Goal: Task Accomplishment & Management: Complete application form

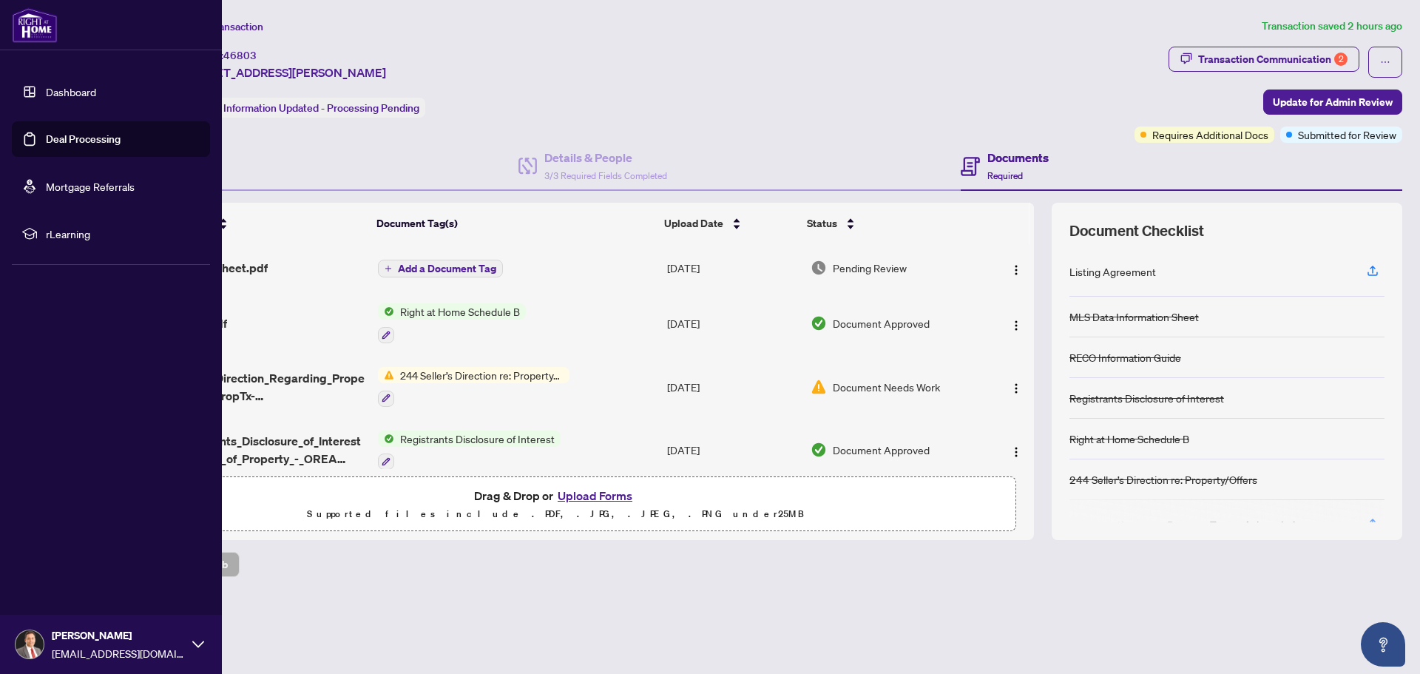
click at [56, 92] on link "Dashboard" at bounding box center [71, 91] width 50 height 13
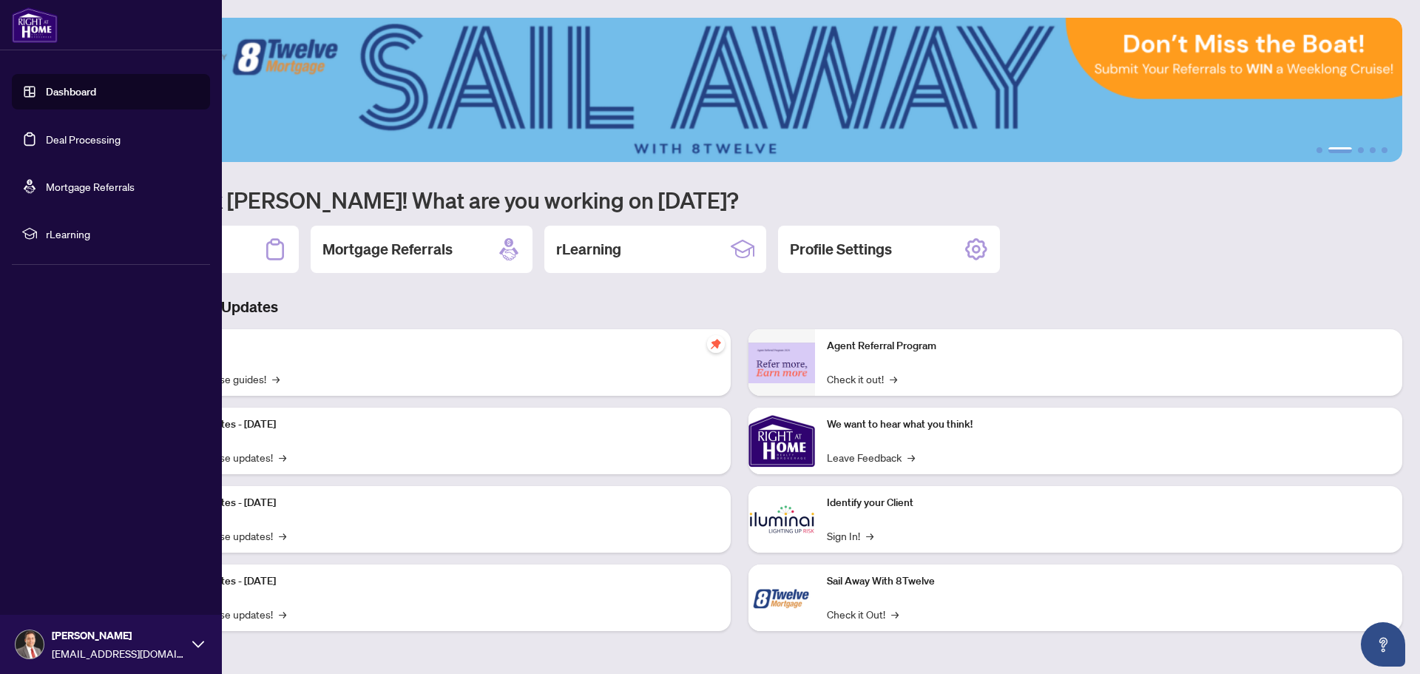
click at [67, 138] on link "Deal Processing" at bounding box center [83, 138] width 75 height 13
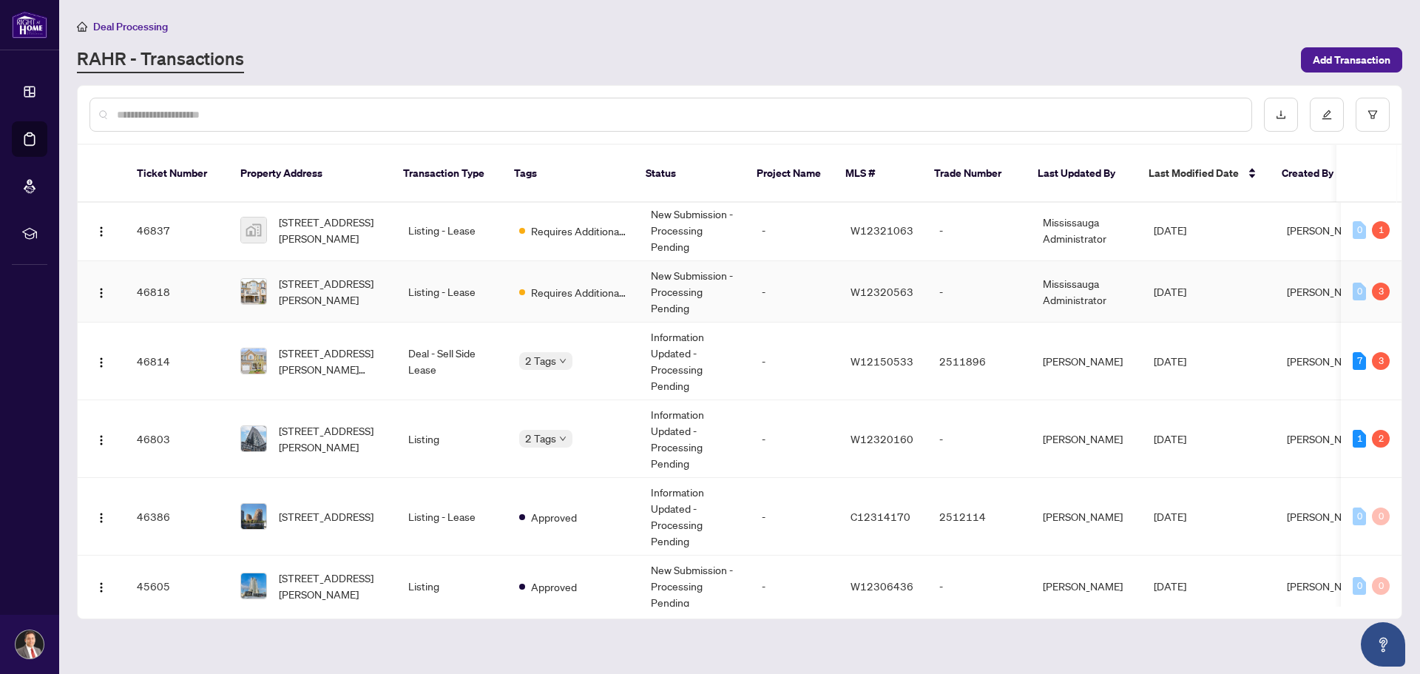
scroll to position [296, 0]
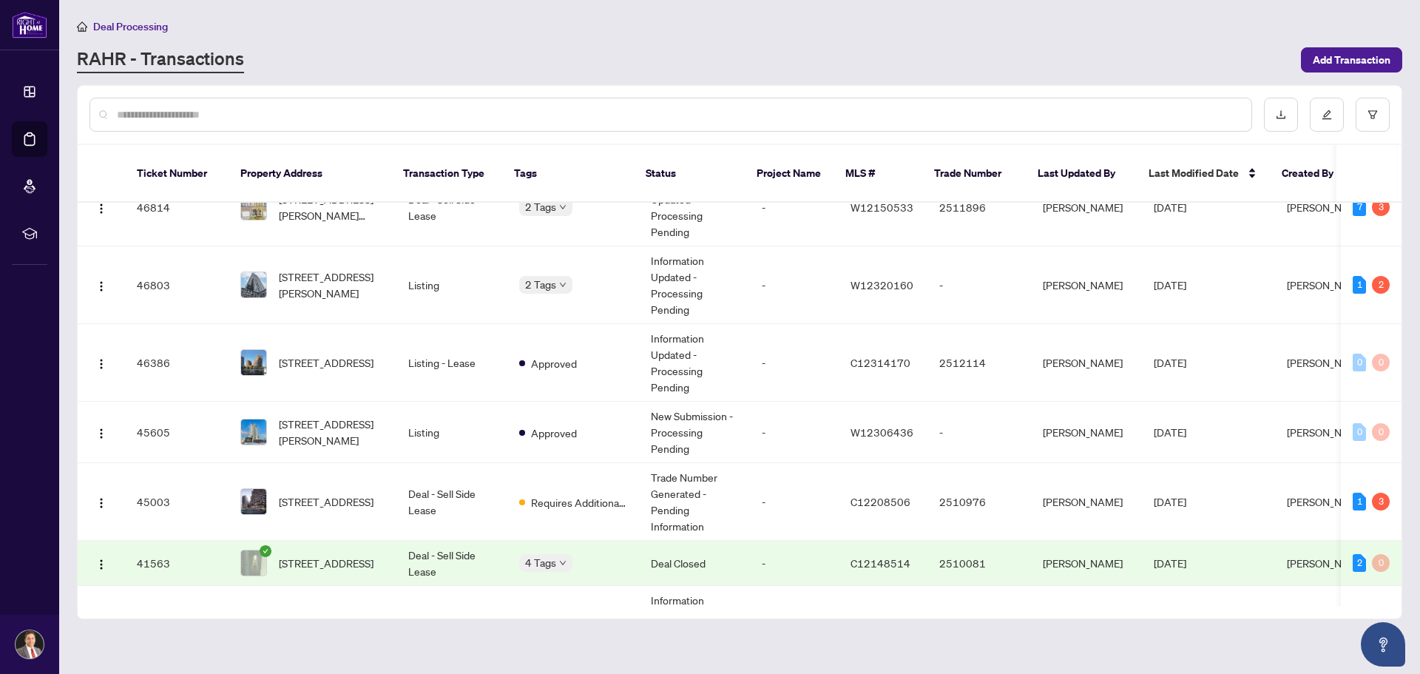
click at [457, 541] on td "Deal - Sell Side Lease" at bounding box center [451, 563] width 111 height 45
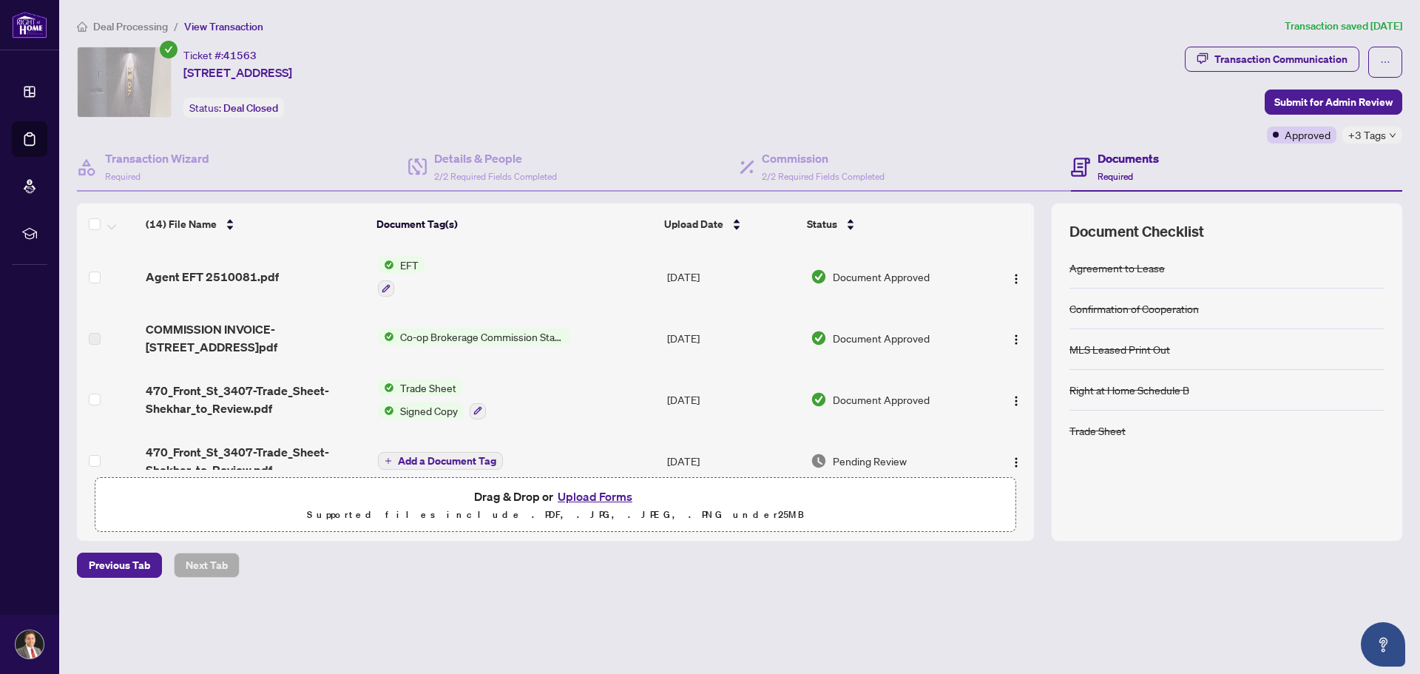
click at [410, 261] on span "EFT" at bounding box center [409, 265] width 30 height 16
click at [362, 341] on span "EFT" at bounding box center [349, 338] width 30 height 16
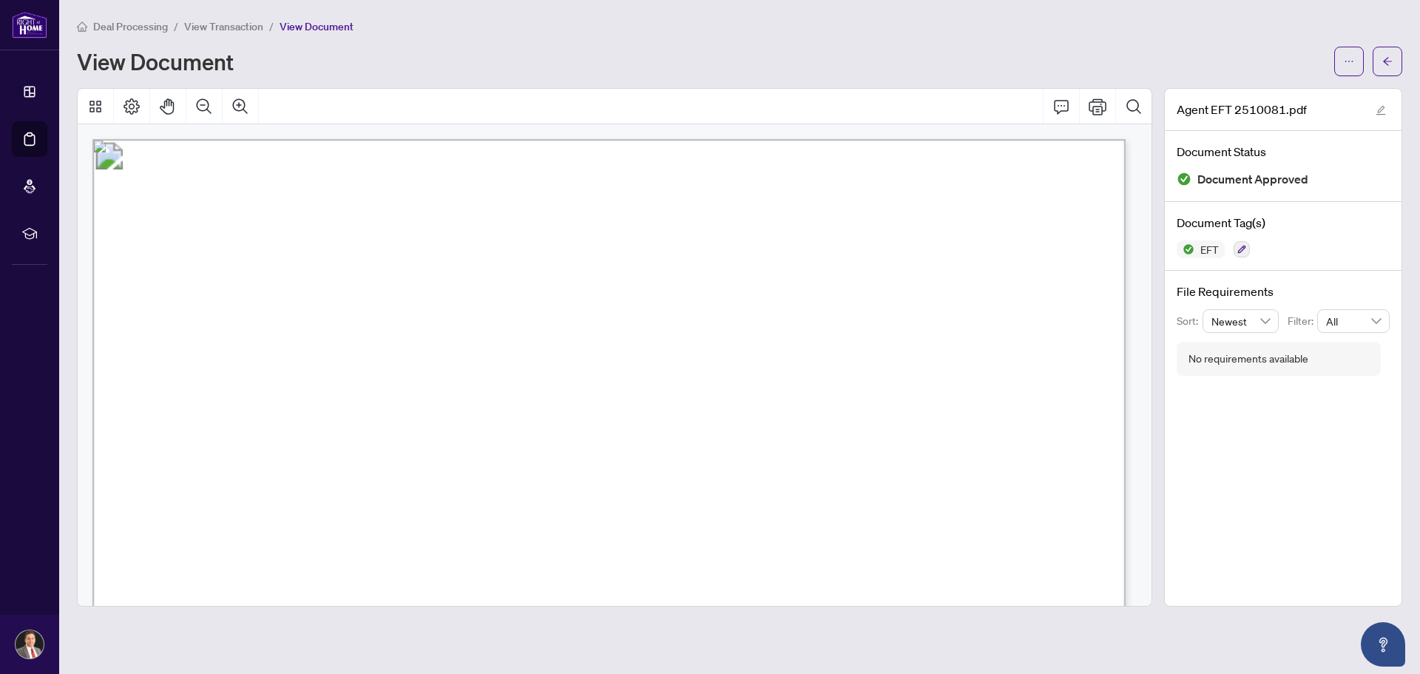
click at [1187, 37] on div "Deal Processing / View Transaction / View Document View Document" at bounding box center [739, 47] width 1325 height 58
click at [1384, 59] on icon "arrow-left" at bounding box center [1387, 61] width 10 height 10
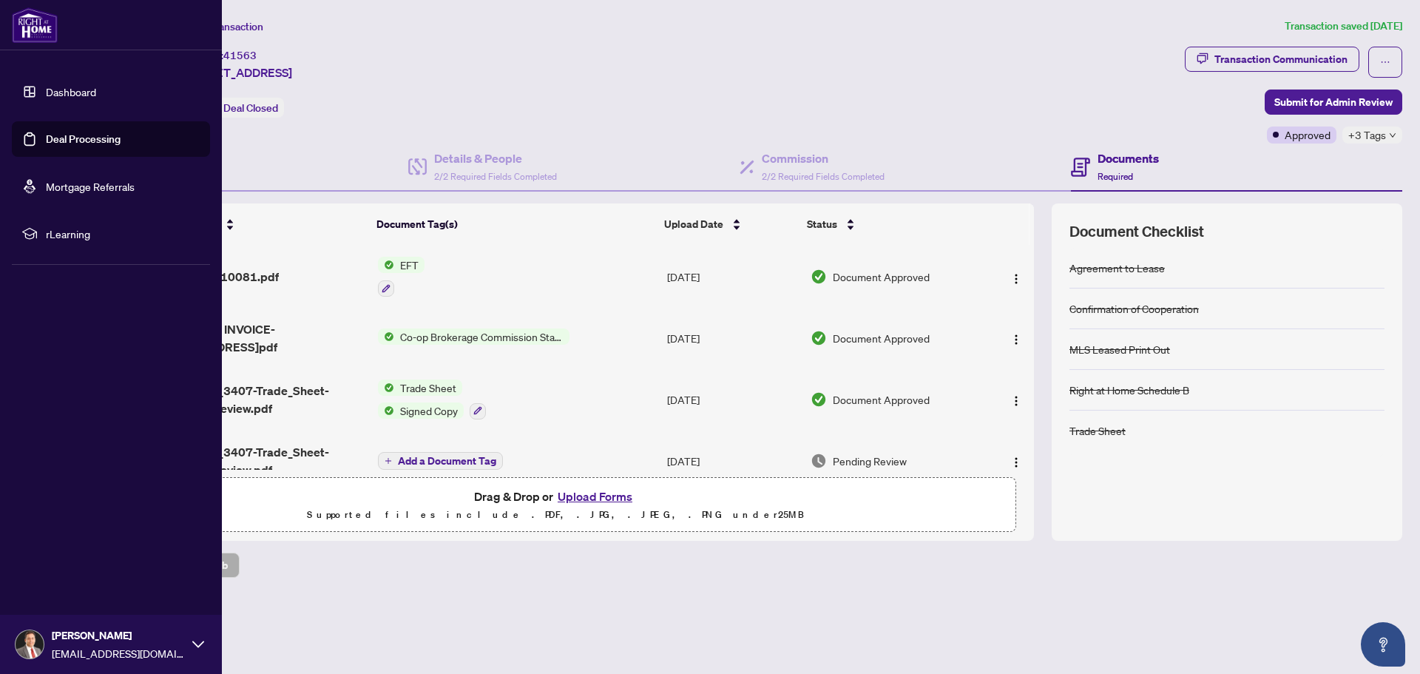
click at [71, 139] on link "Deal Processing" at bounding box center [83, 138] width 75 height 13
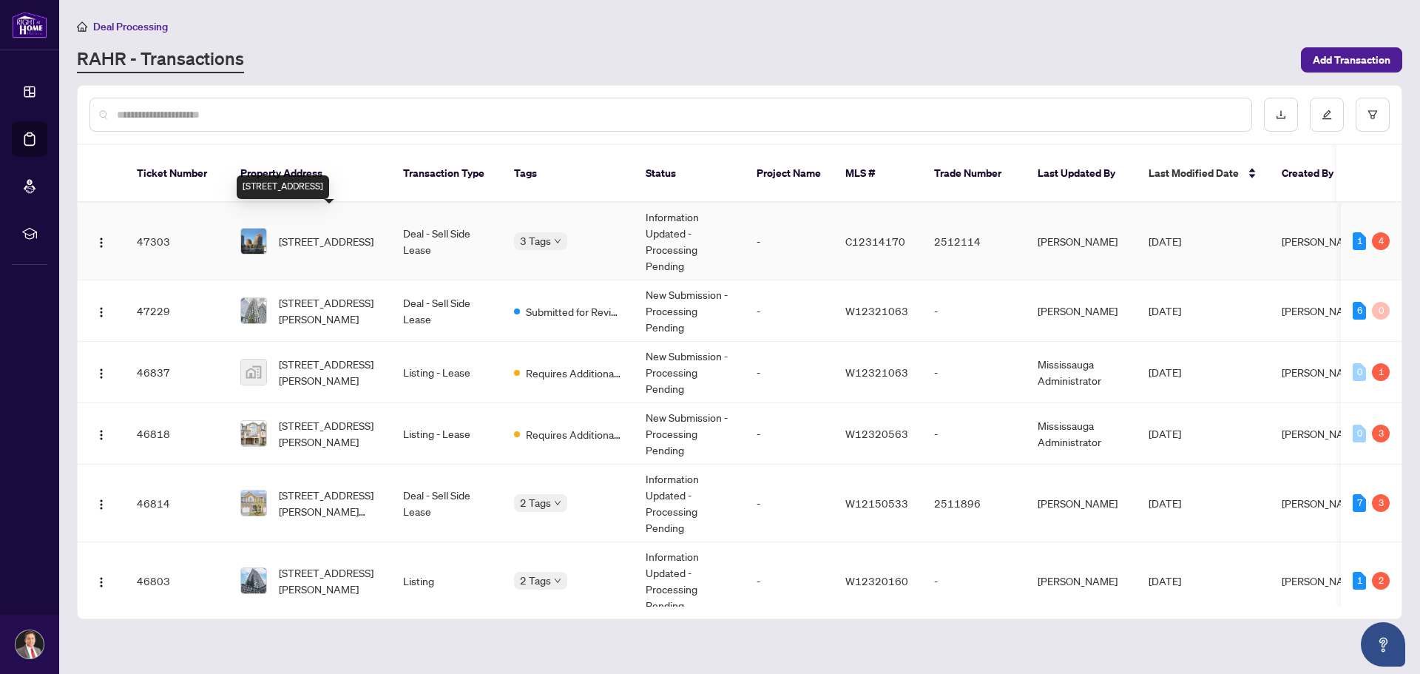
click at [311, 233] on span "[STREET_ADDRESS]" at bounding box center [326, 241] width 95 height 16
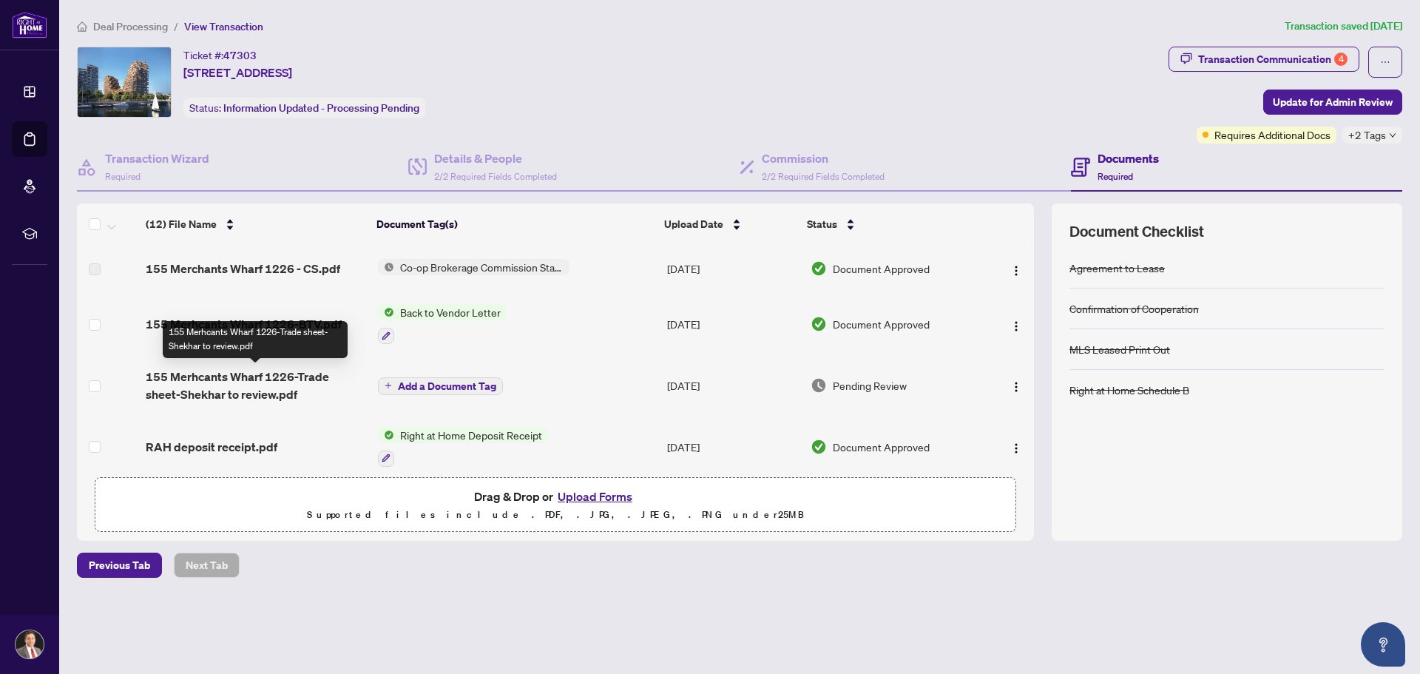
click at [247, 381] on span "155 Merhcants Wharf 1226-Trade sheet-Shekhar to review.pdf" at bounding box center [256, 385] width 220 height 35
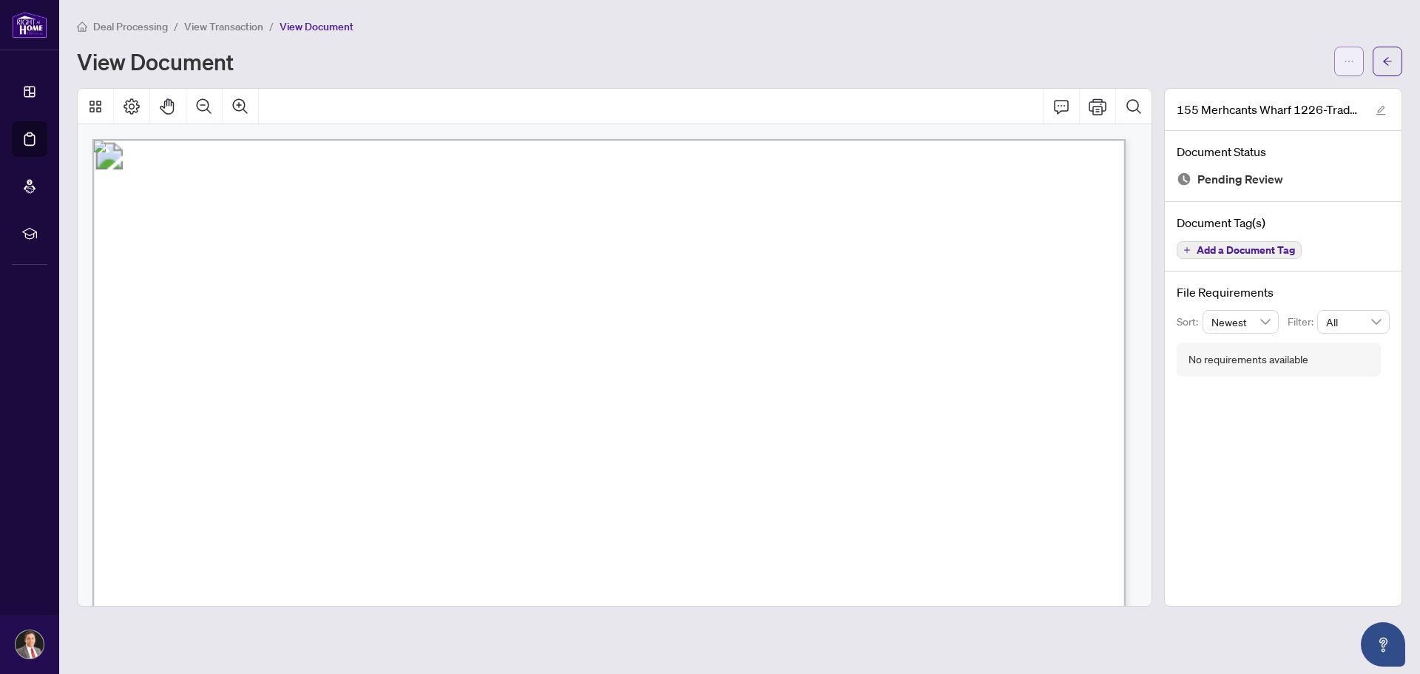
click at [1350, 61] on icon "ellipsis" at bounding box center [1349, 61] width 10 height 10
click at [1275, 92] on span "Download" at bounding box center [1295, 93] width 112 height 16
click at [1385, 58] on icon "arrow-left" at bounding box center [1387, 61] width 10 height 10
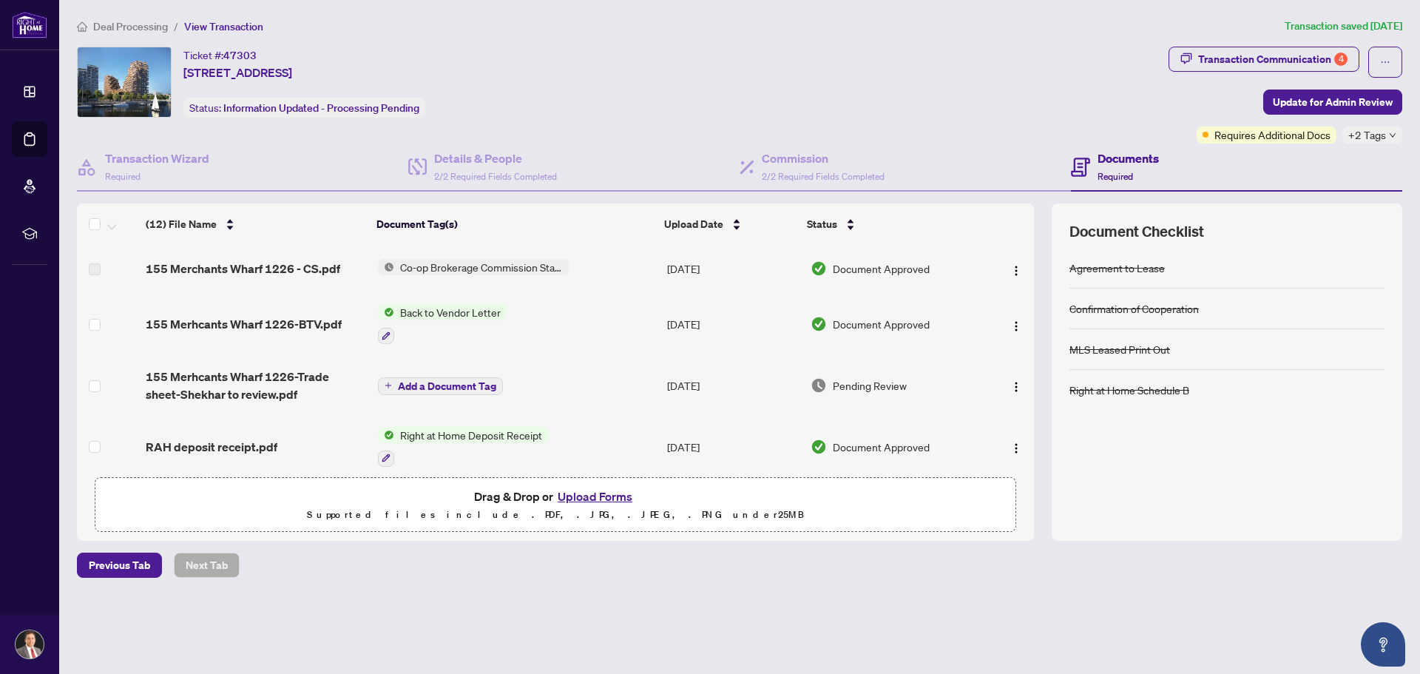
click at [599, 493] on button "Upload Forms" at bounding box center [595, 496] width 84 height 19
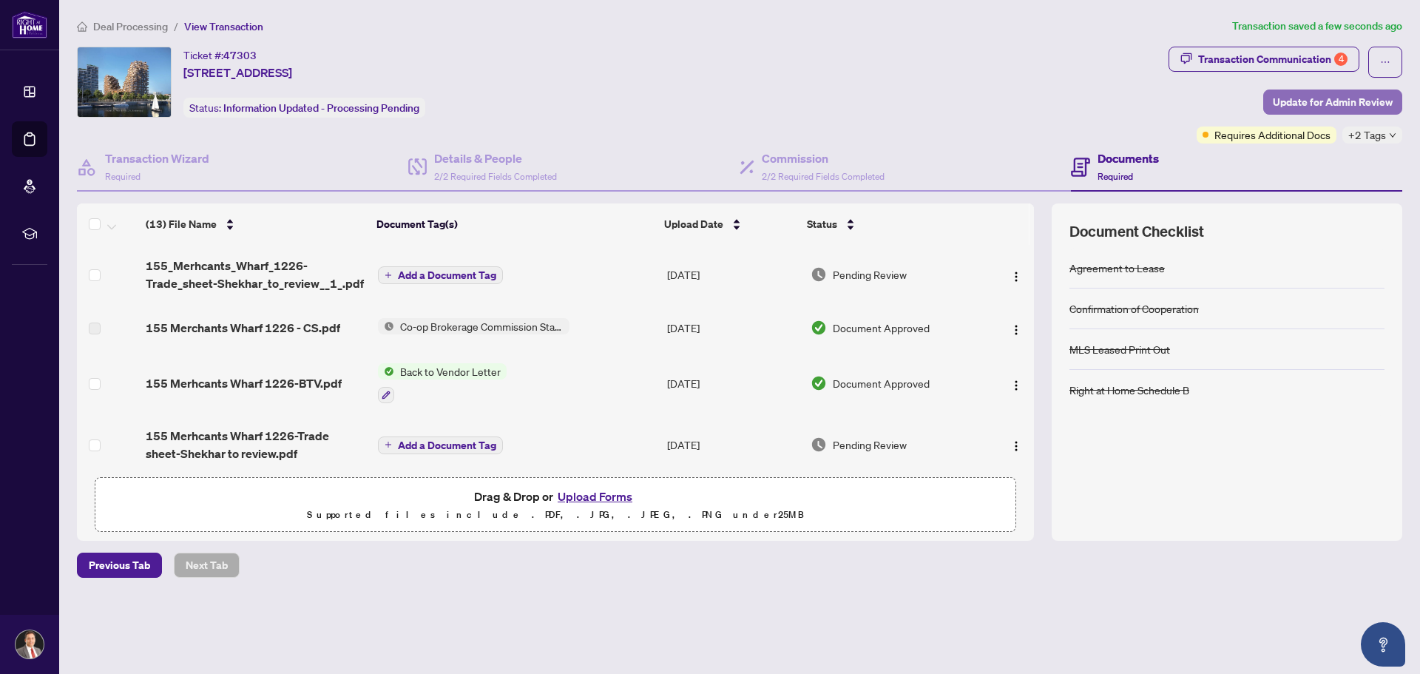
click at [1348, 100] on span "Update for Admin Review" at bounding box center [1333, 102] width 120 height 24
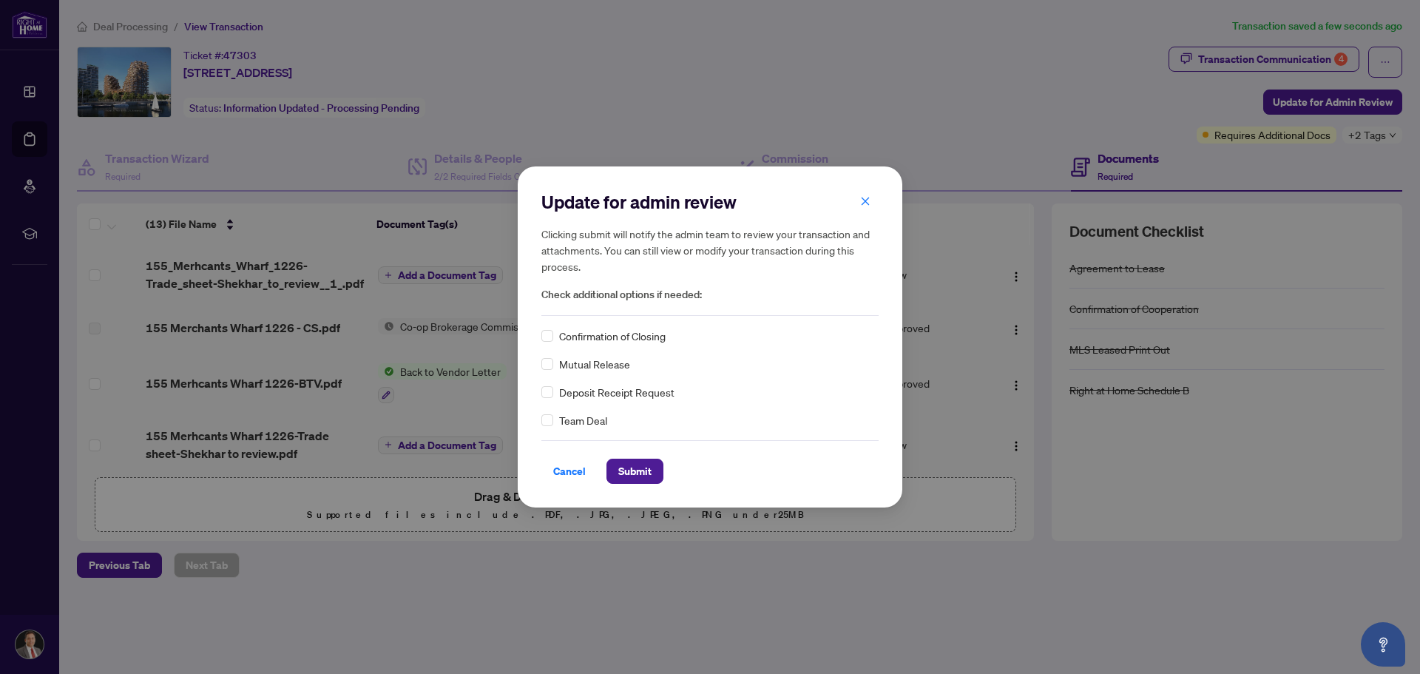
click at [538, 335] on div "Update for admin review Clicking submit will notify the admin team to review yo…" at bounding box center [710, 336] width 385 height 341
click at [632, 470] on span "Submit" at bounding box center [634, 471] width 33 height 24
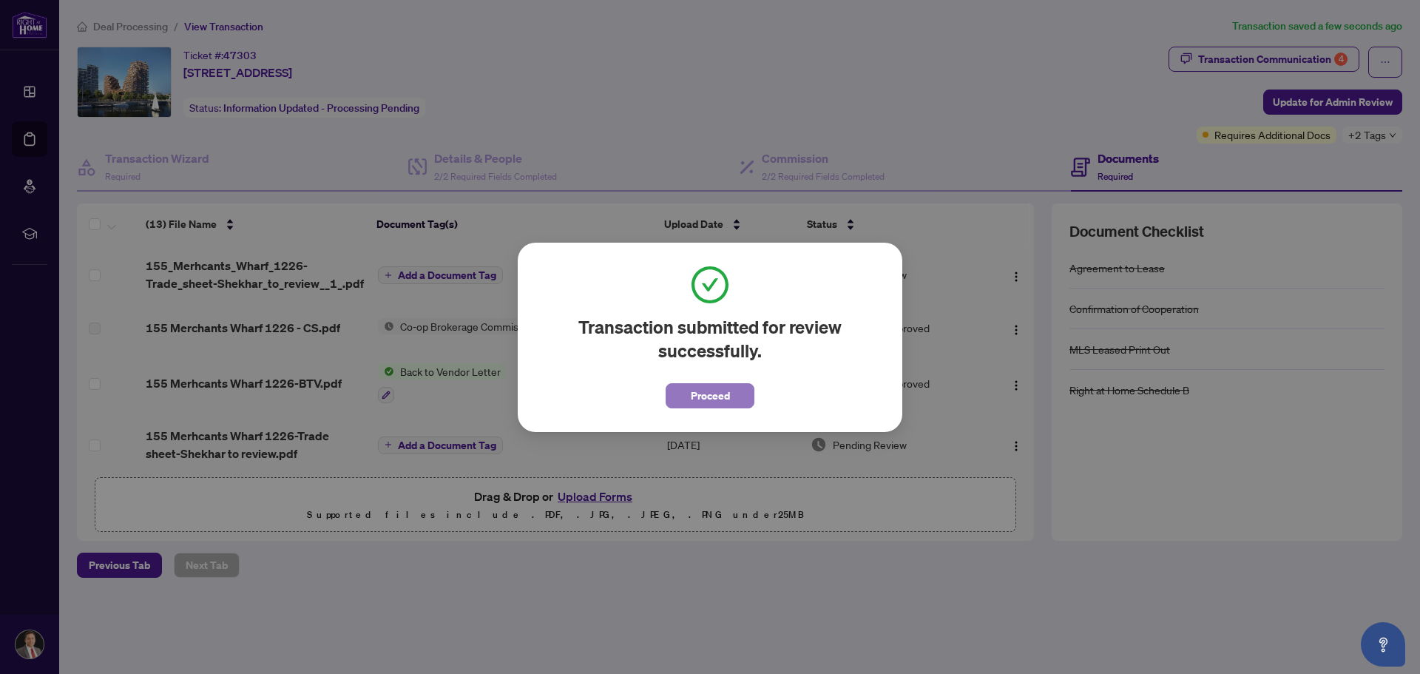
click at [707, 396] on span "Proceed" at bounding box center [710, 396] width 39 height 24
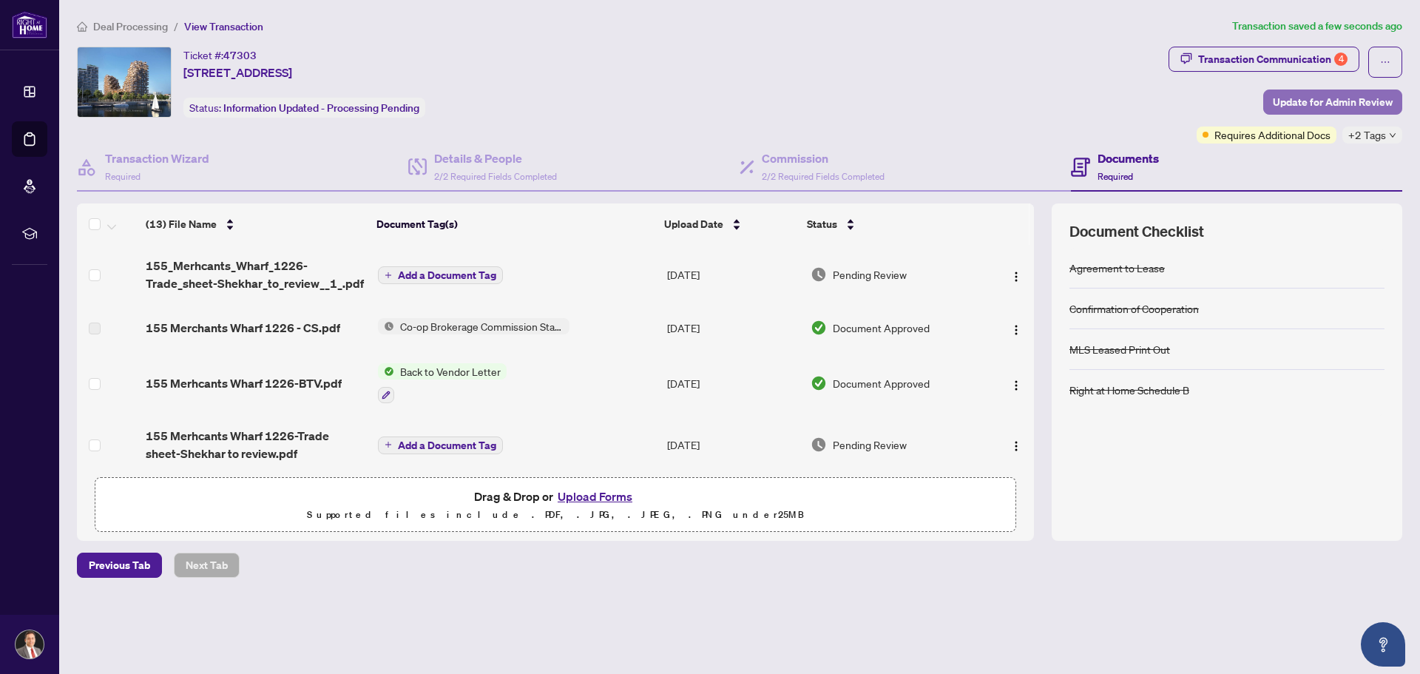
click at [1324, 101] on span "Update for Admin Review" at bounding box center [1333, 102] width 120 height 24
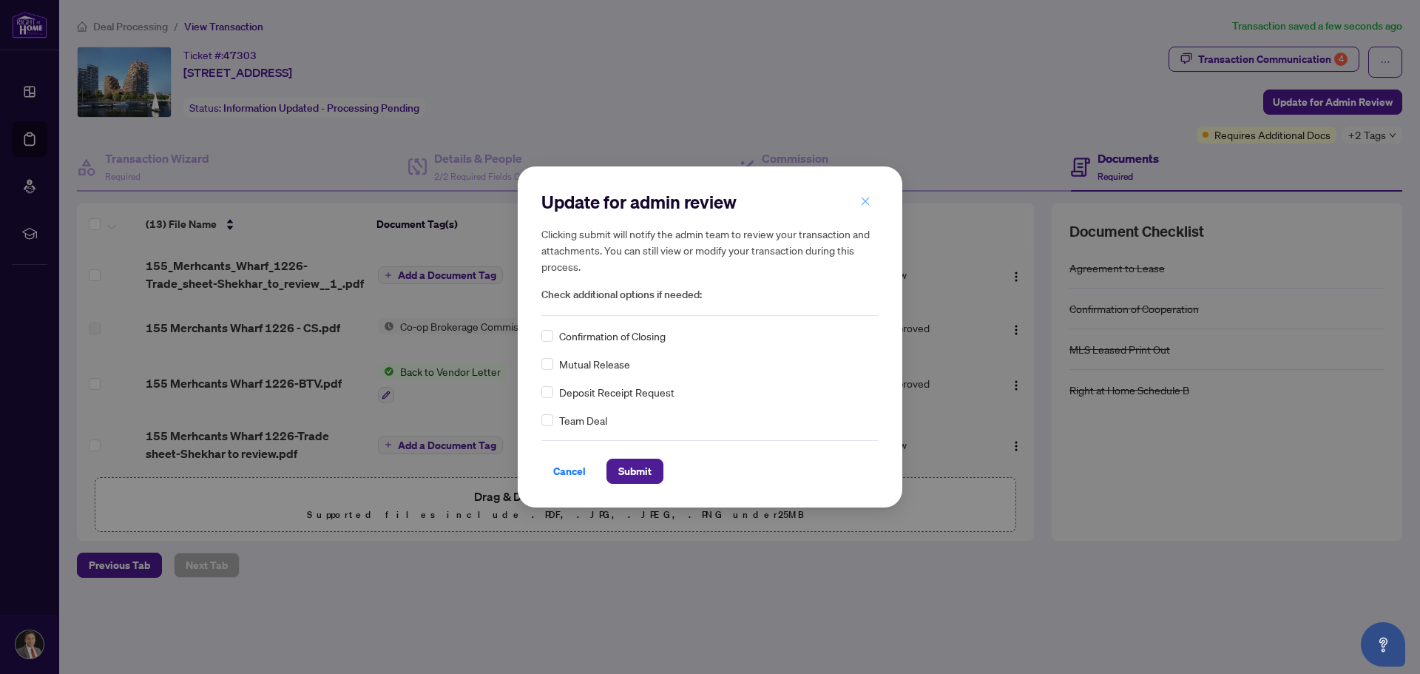
click at [869, 201] on icon "close" at bounding box center [865, 201] width 10 height 10
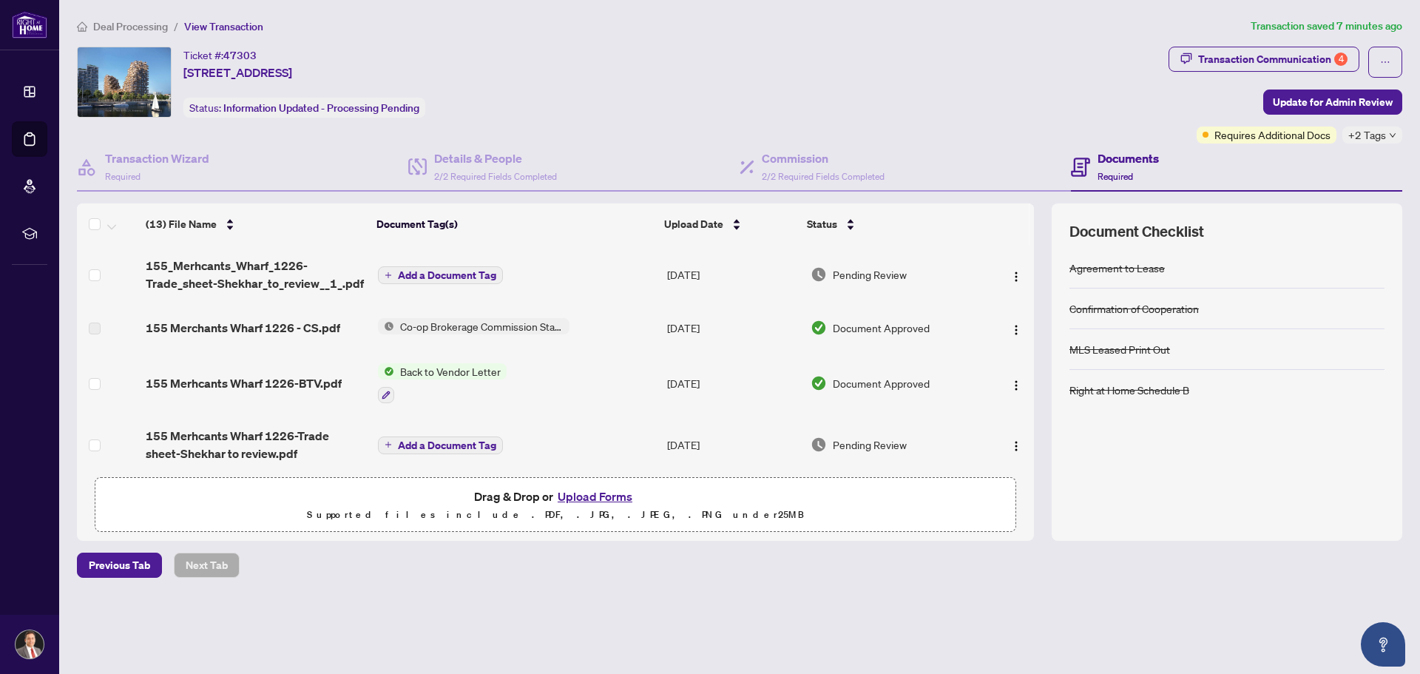
click at [720, 70] on div "Ticket #: 47303 [STREET_ADDRESS] Status: Information Updated - Processing Pendi…" at bounding box center [620, 82] width 1086 height 71
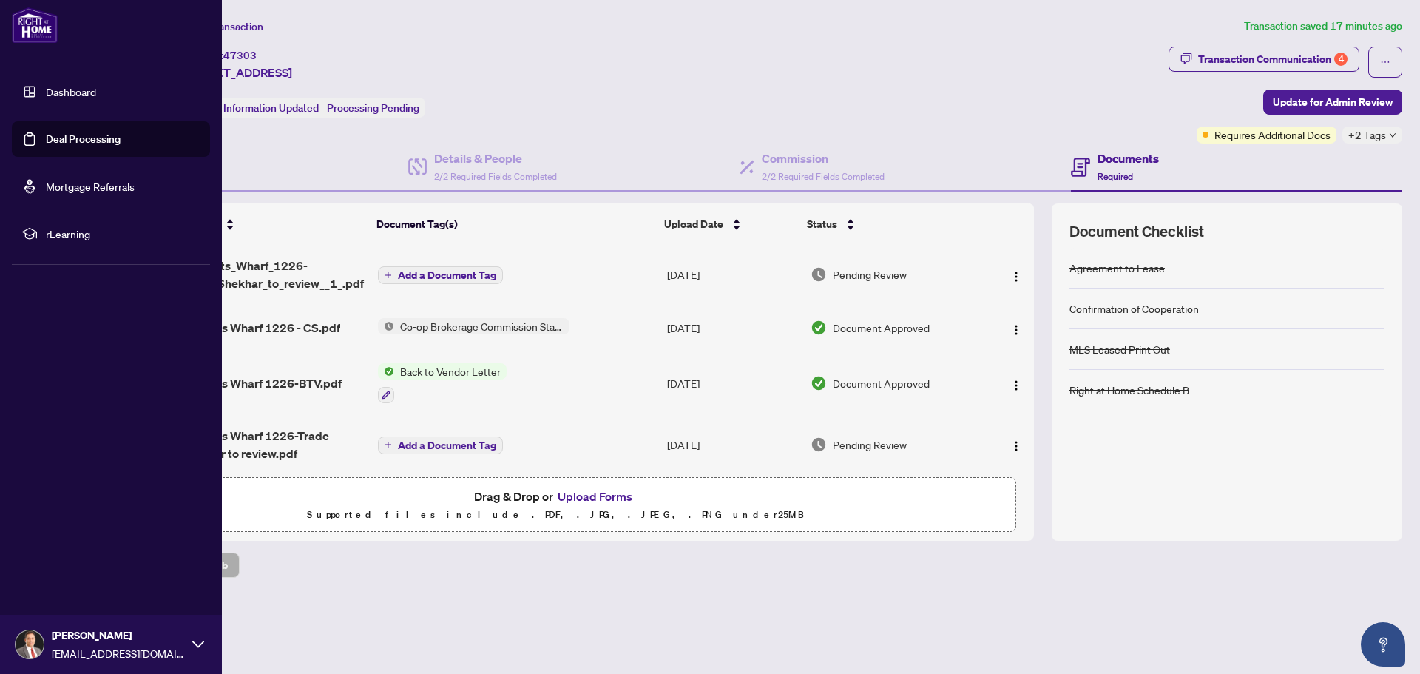
click at [84, 140] on link "Deal Processing" at bounding box center [83, 138] width 75 height 13
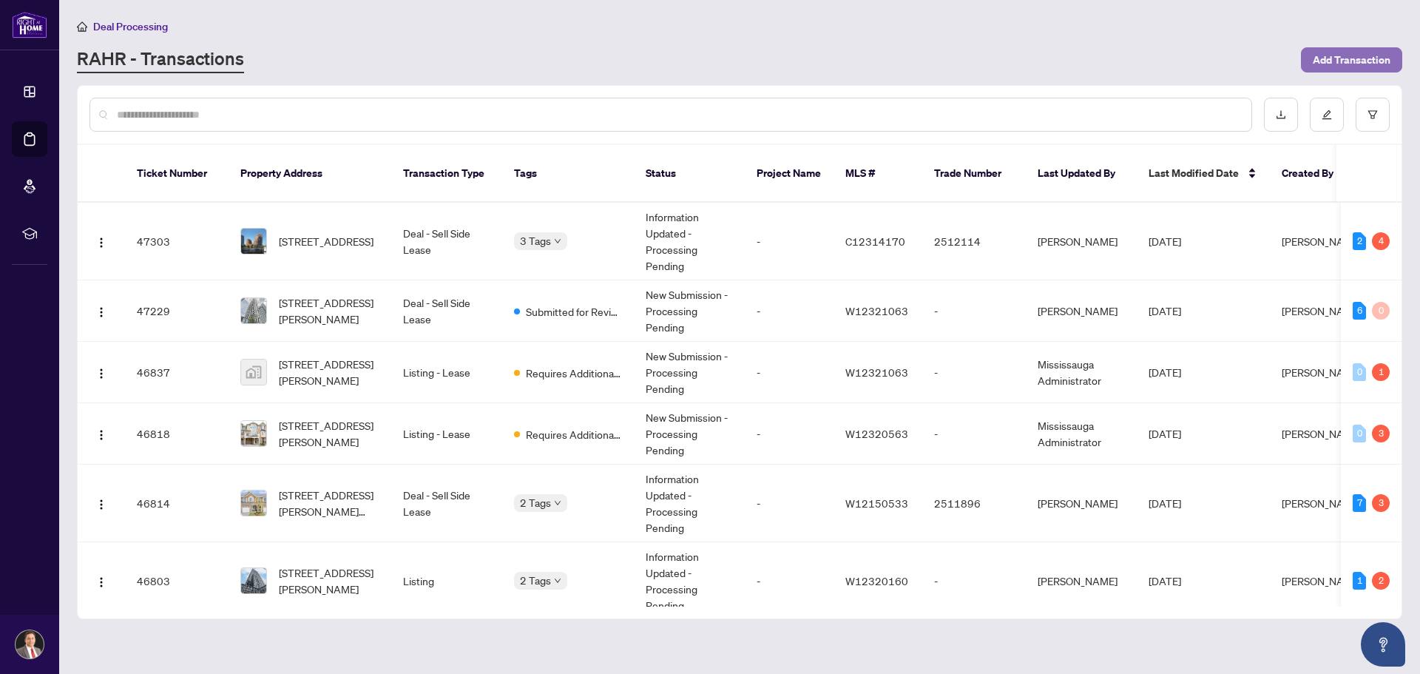
click at [1347, 57] on span "Add Transaction" at bounding box center [1352, 60] width 78 height 24
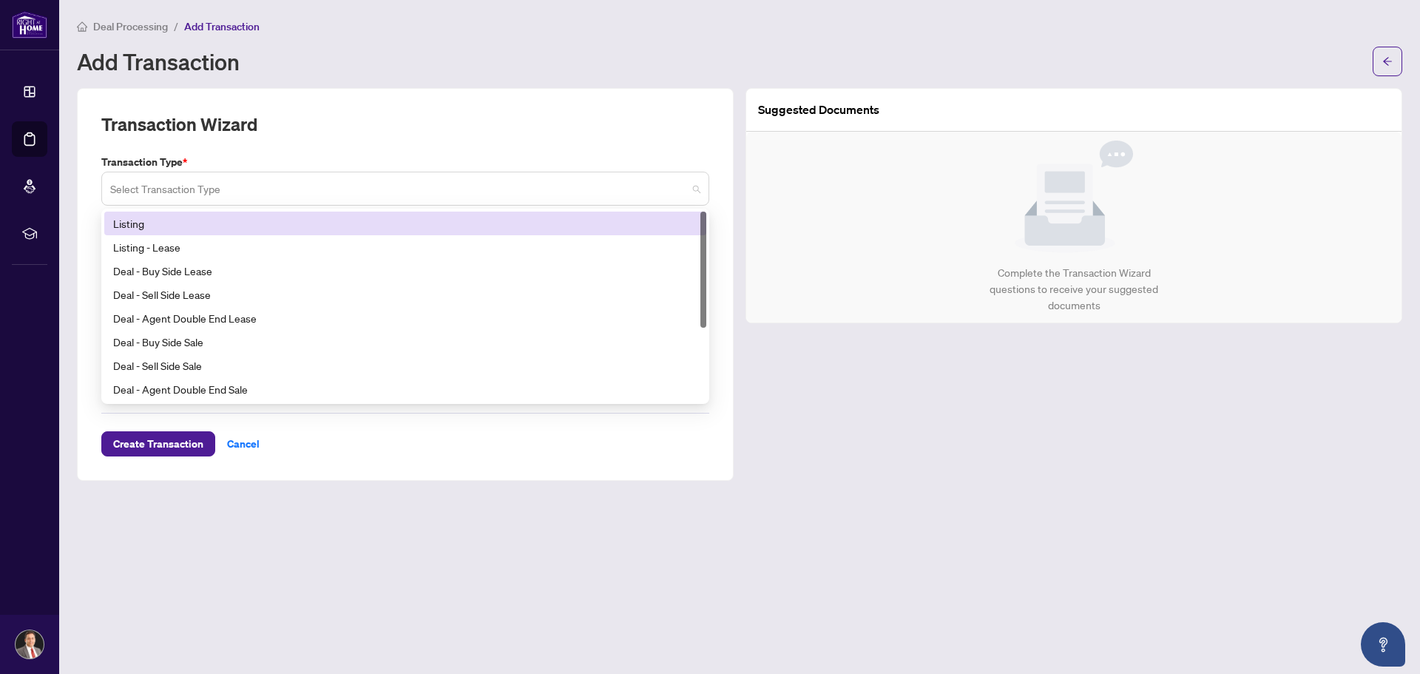
click at [696, 185] on span at bounding box center [405, 189] width 590 height 28
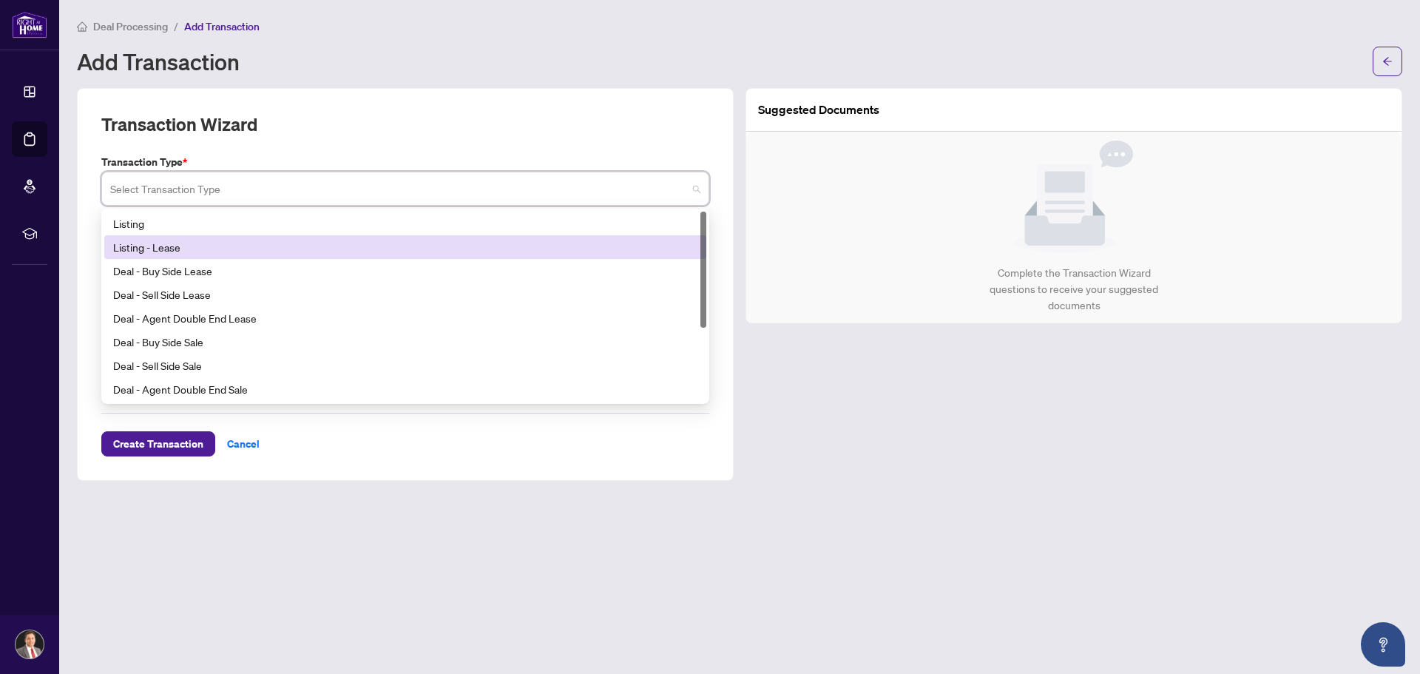
click at [153, 246] on div "Listing - Lease" at bounding box center [405, 247] width 584 height 16
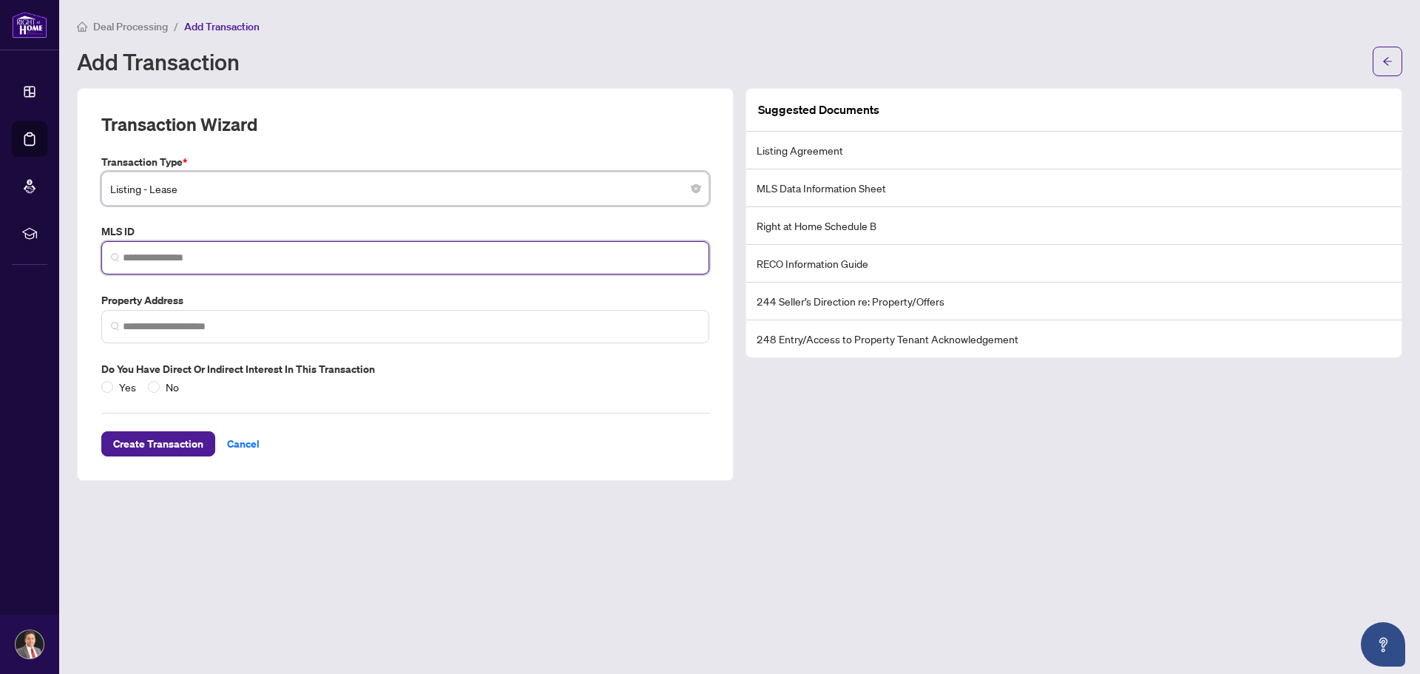
click at [213, 252] on input "search" at bounding box center [411, 258] width 577 height 16
paste input "*********"
type input "*********"
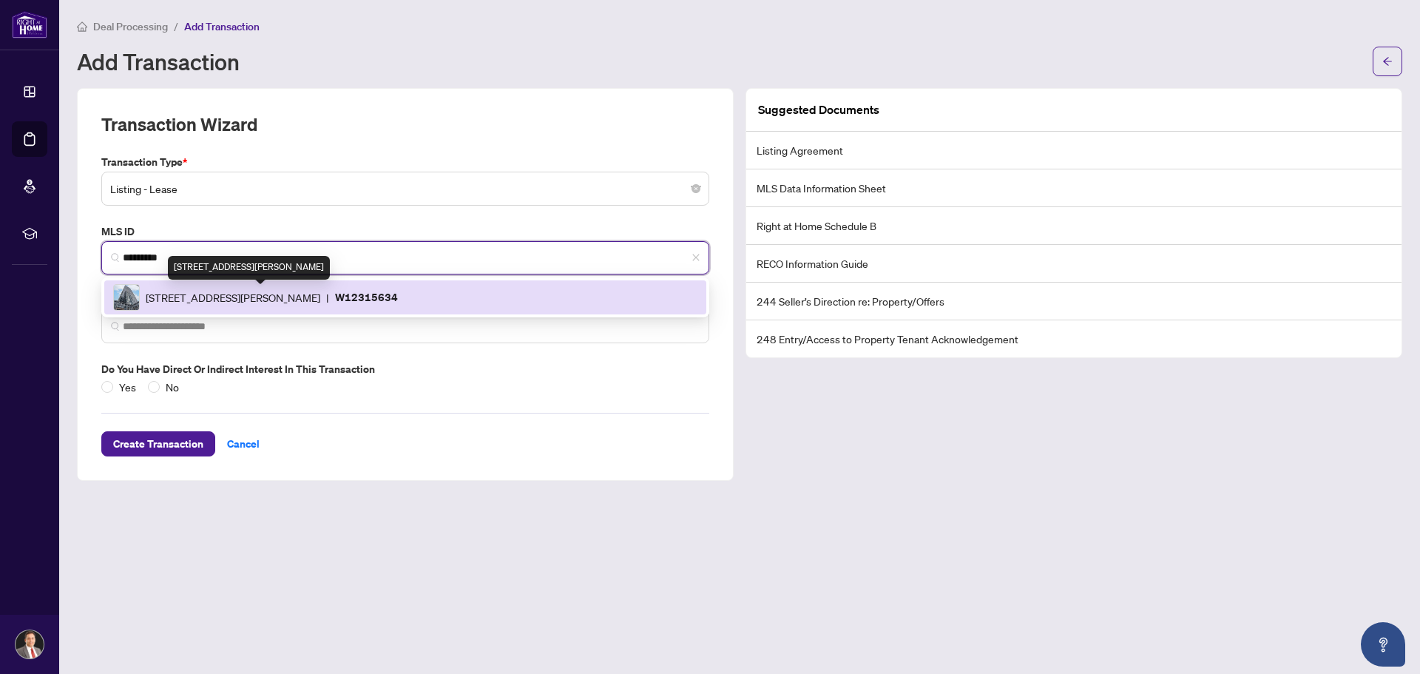
click at [298, 298] on span "[STREET_ADDRESS][PERSON_NAME]" at bounding box center [233, 297] width 175 height 16
type input "**********"
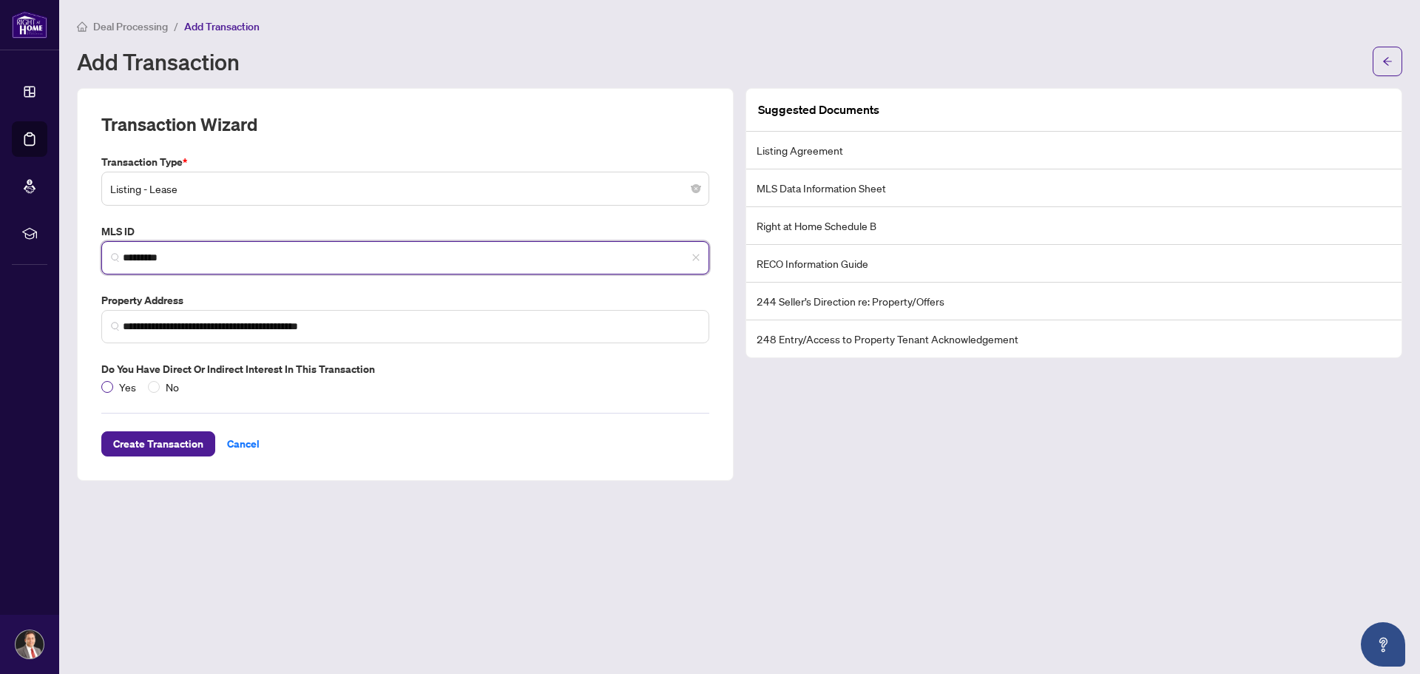
type input "*********"
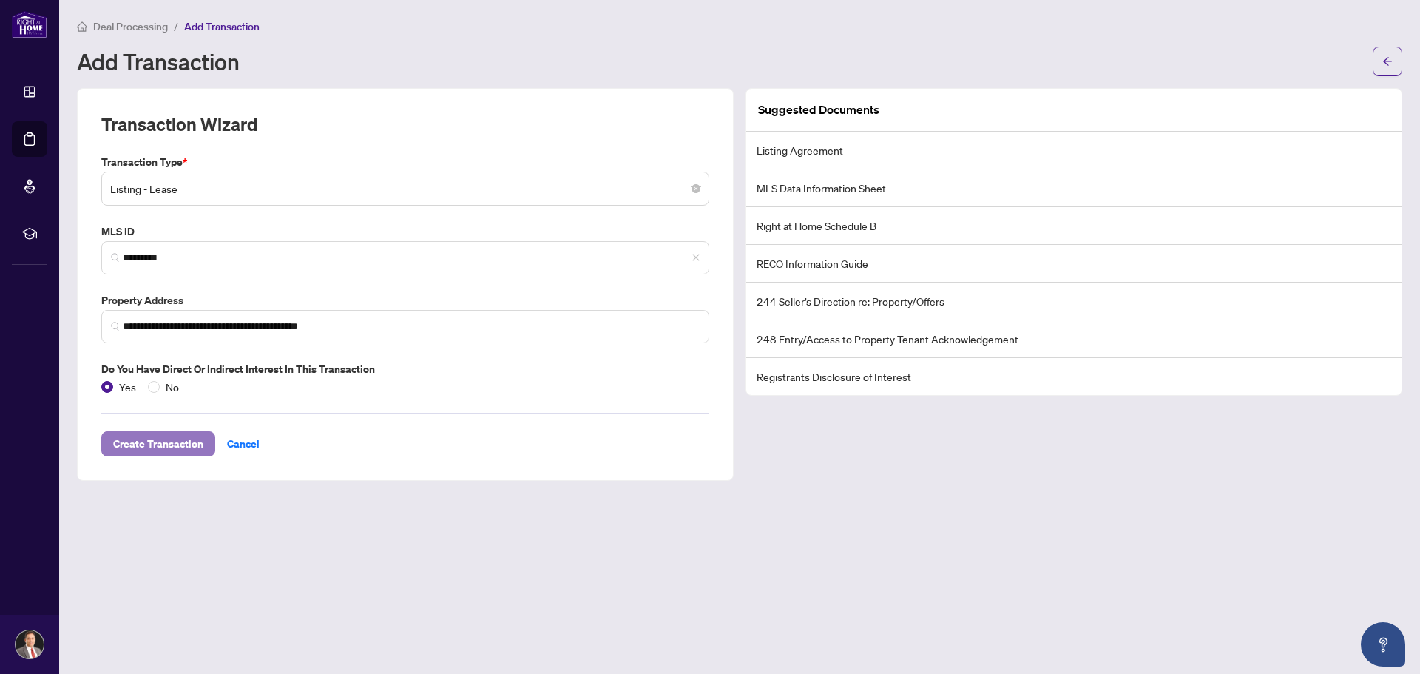
click at [169, 442] on span "Create Transaction" at bounding box center [158, 444] width 90 height 24
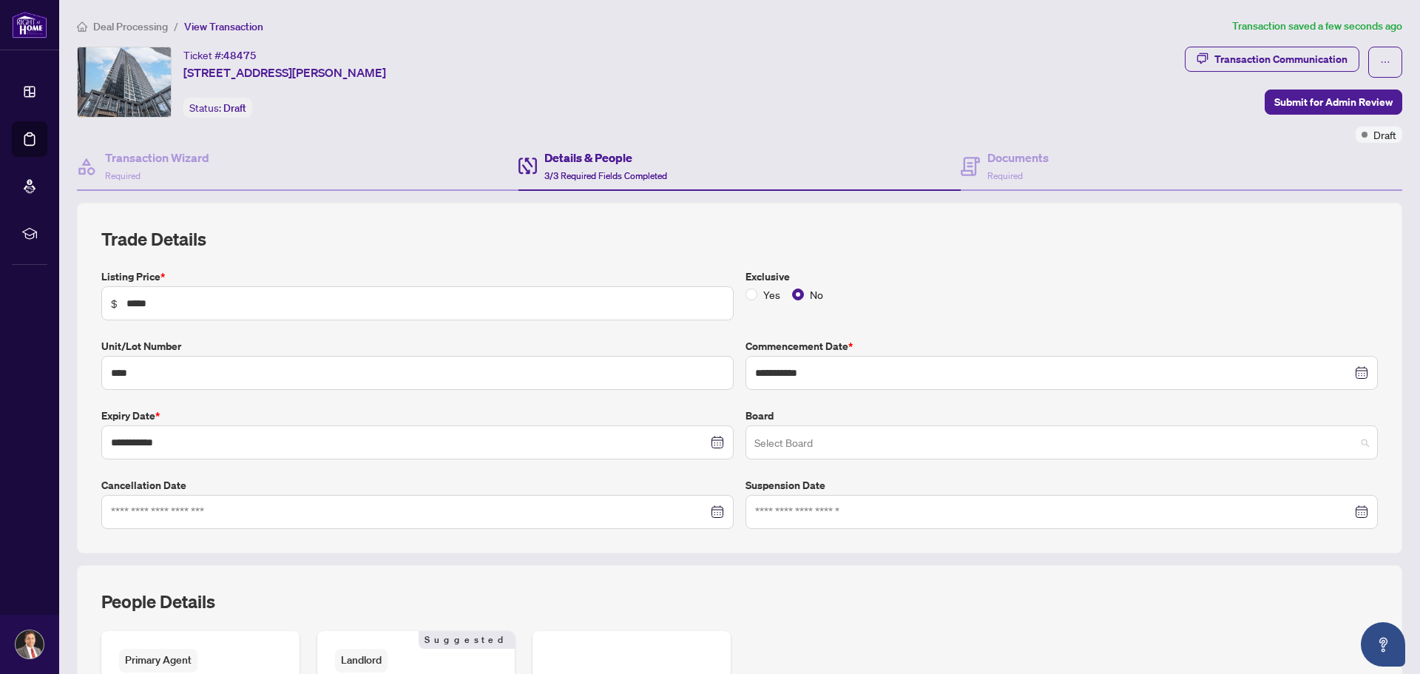
click at [1353, 444] on span at bounding box center [1061, 442] width 615 height 28
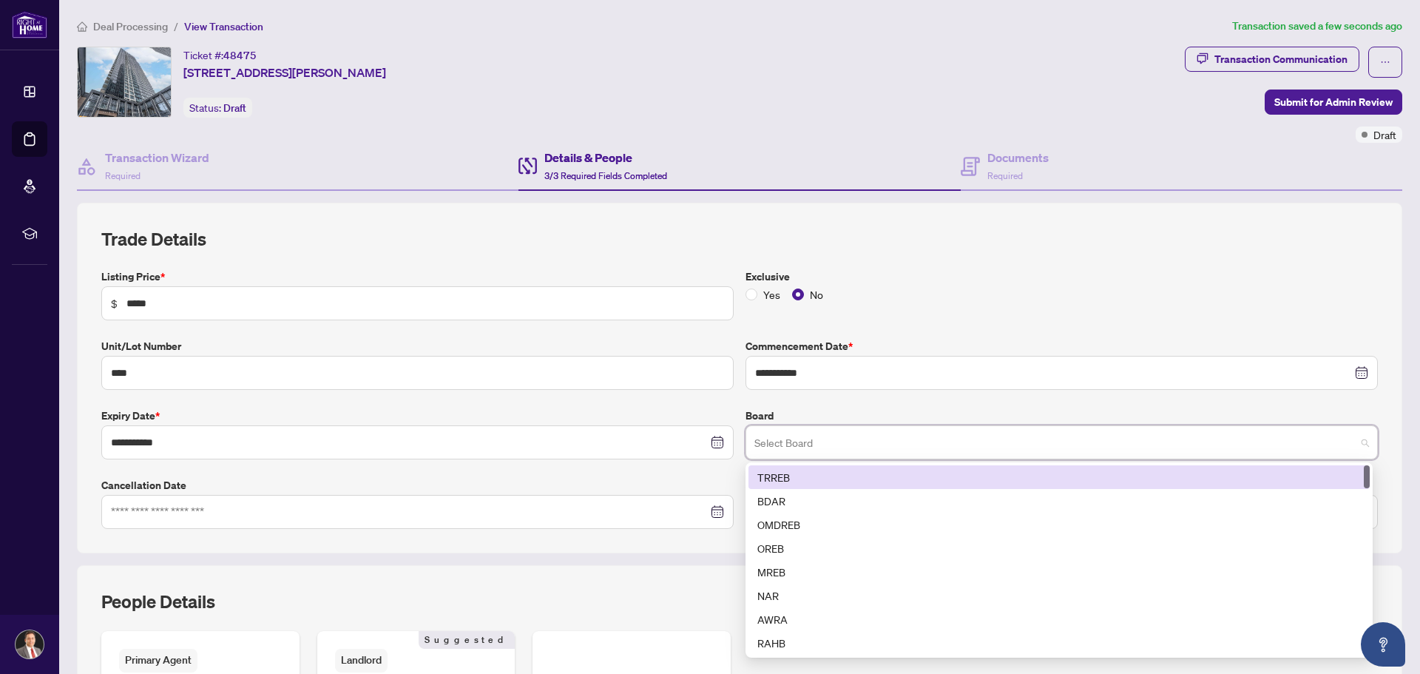
click at [773, 478] on div "TRREB" at bounding box center [1058, 477] width 603 height 16
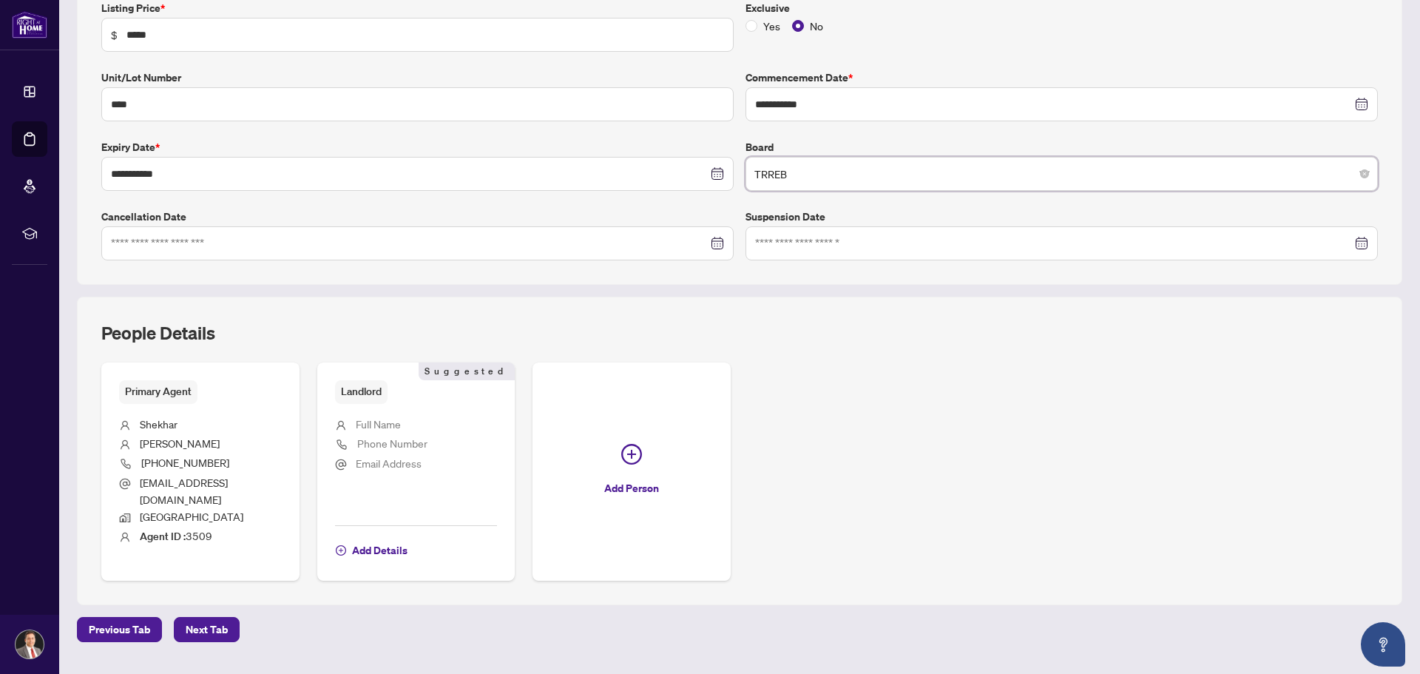
scroll to position [291, 0]
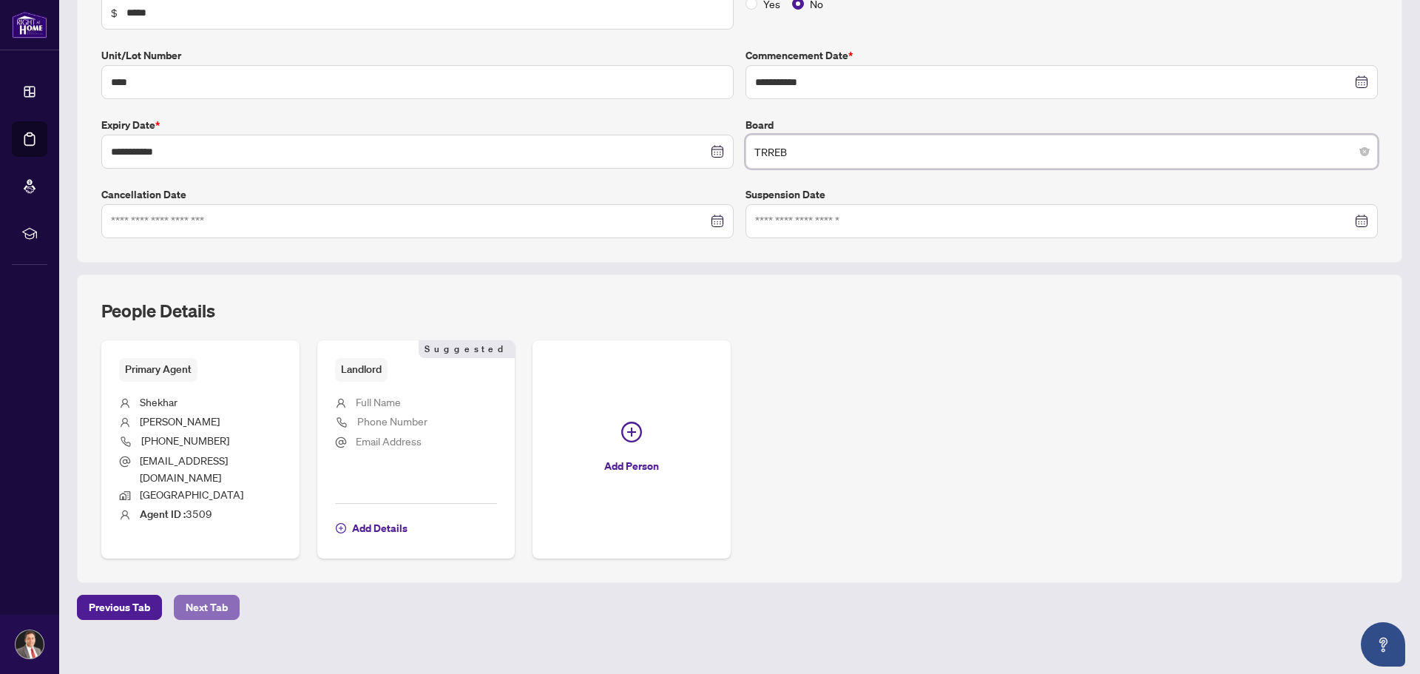
click at [226, 595] on span "Next Tab" at bounding box center [207, 607] width 42 height 24
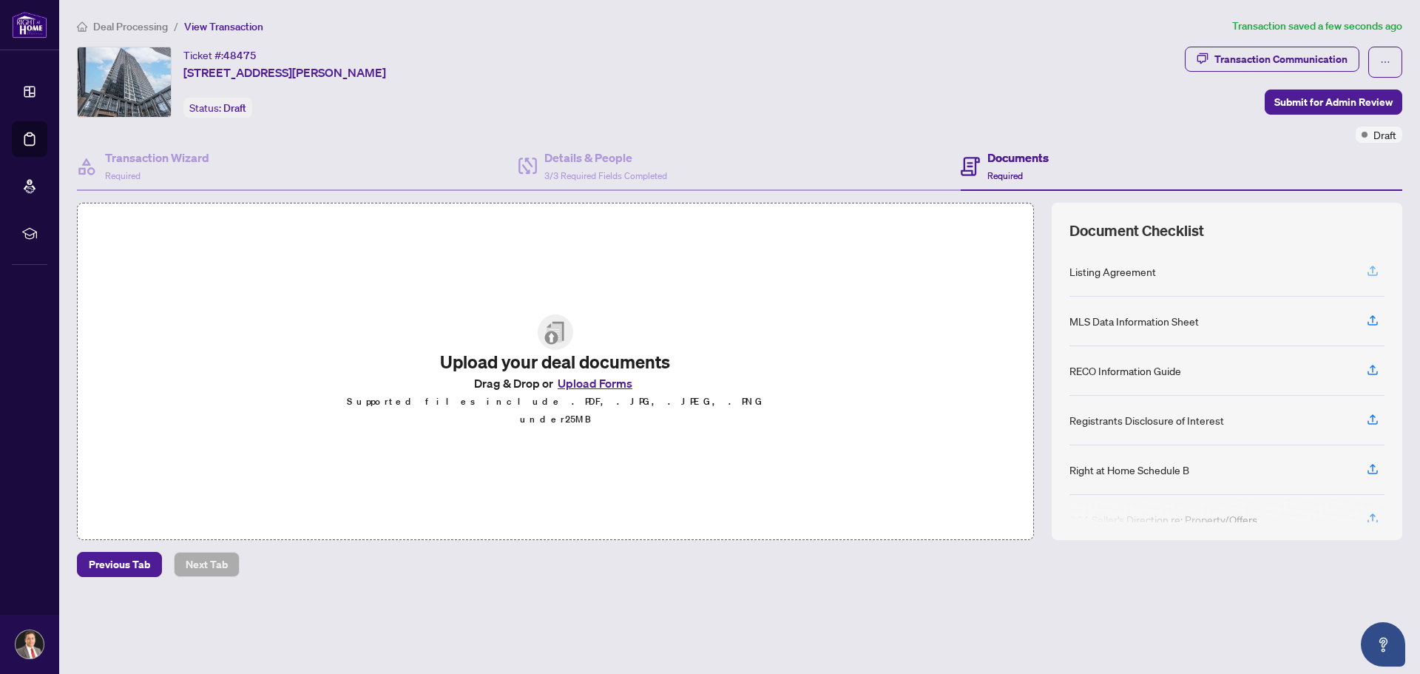
click at [1372, 268] on icon "button" at bounding box center [1372, 270] width 13 height 13
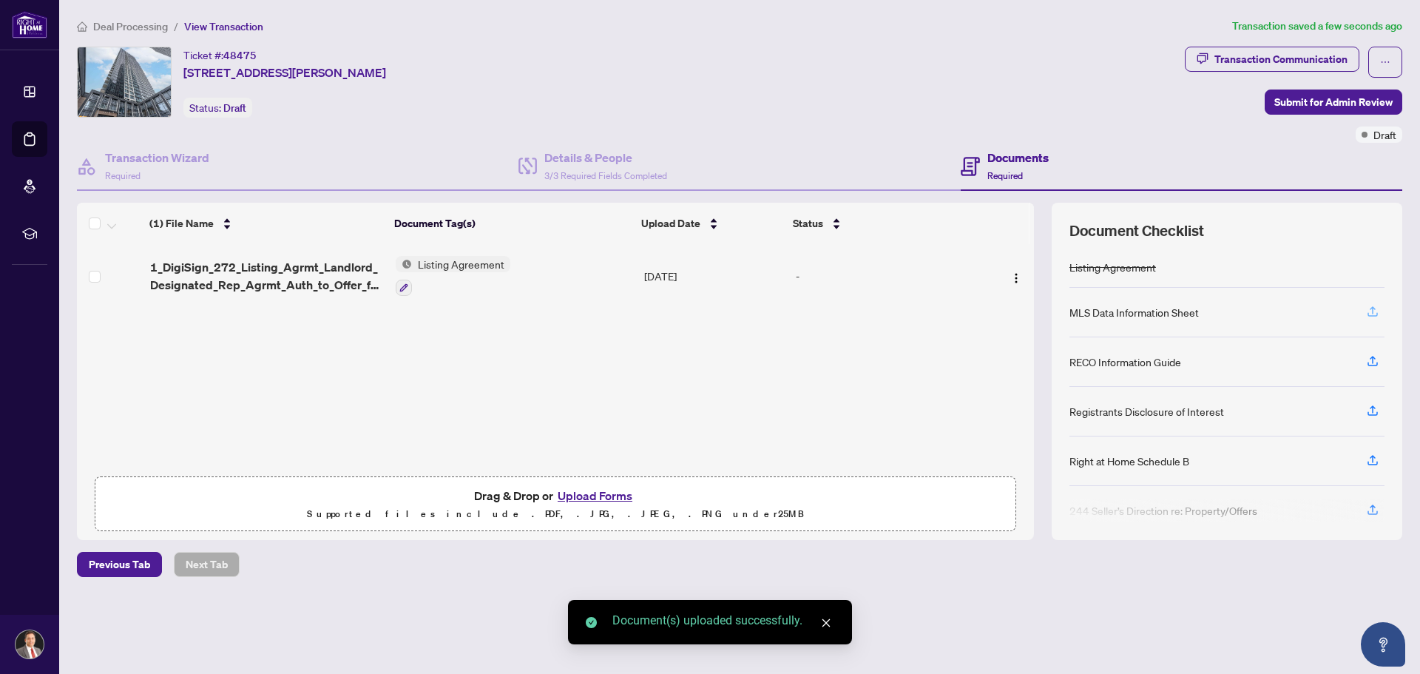
click at [1372, 311] on icon "button" at bounding box center [1373, 309] width 6 height 7
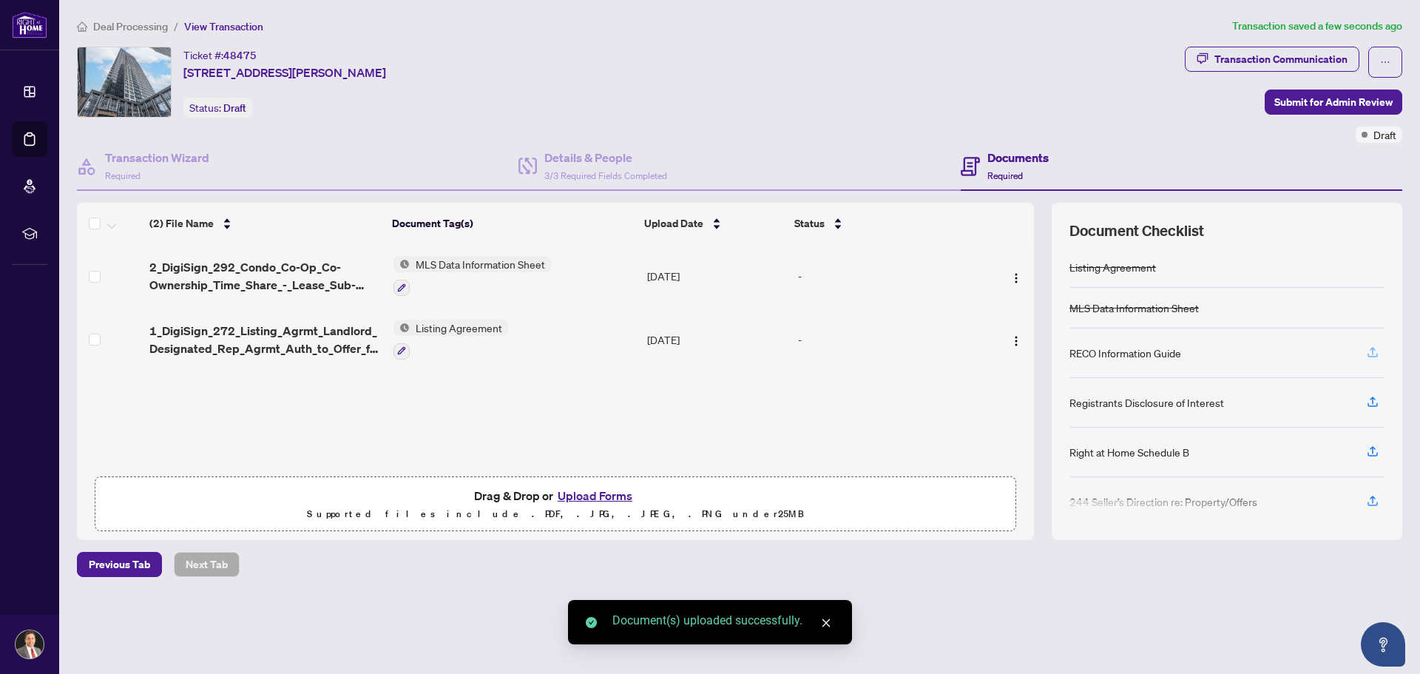
click at [1371, 349] on icon "button" at bounding box center [1372, 351] width 13 height 13
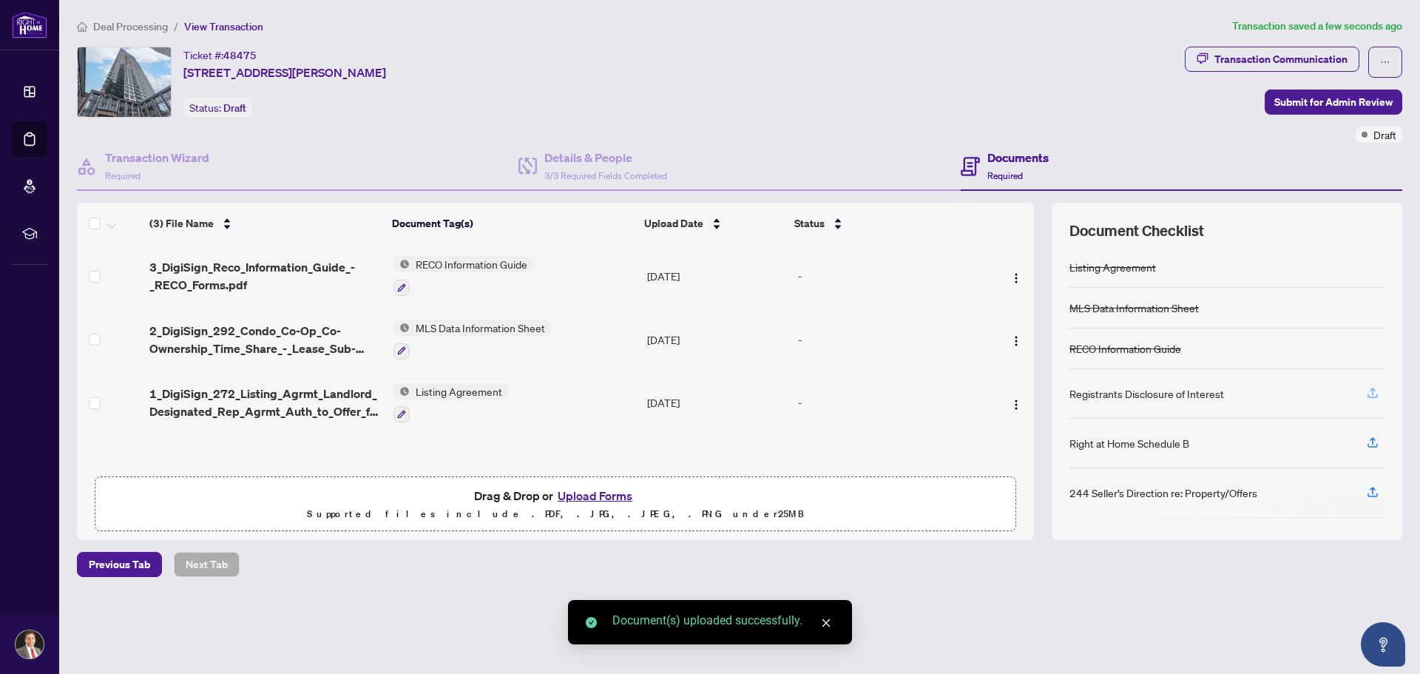
click at [1368, 393] on icon "button" at bounding box center [1372, 392] width 13 height 13
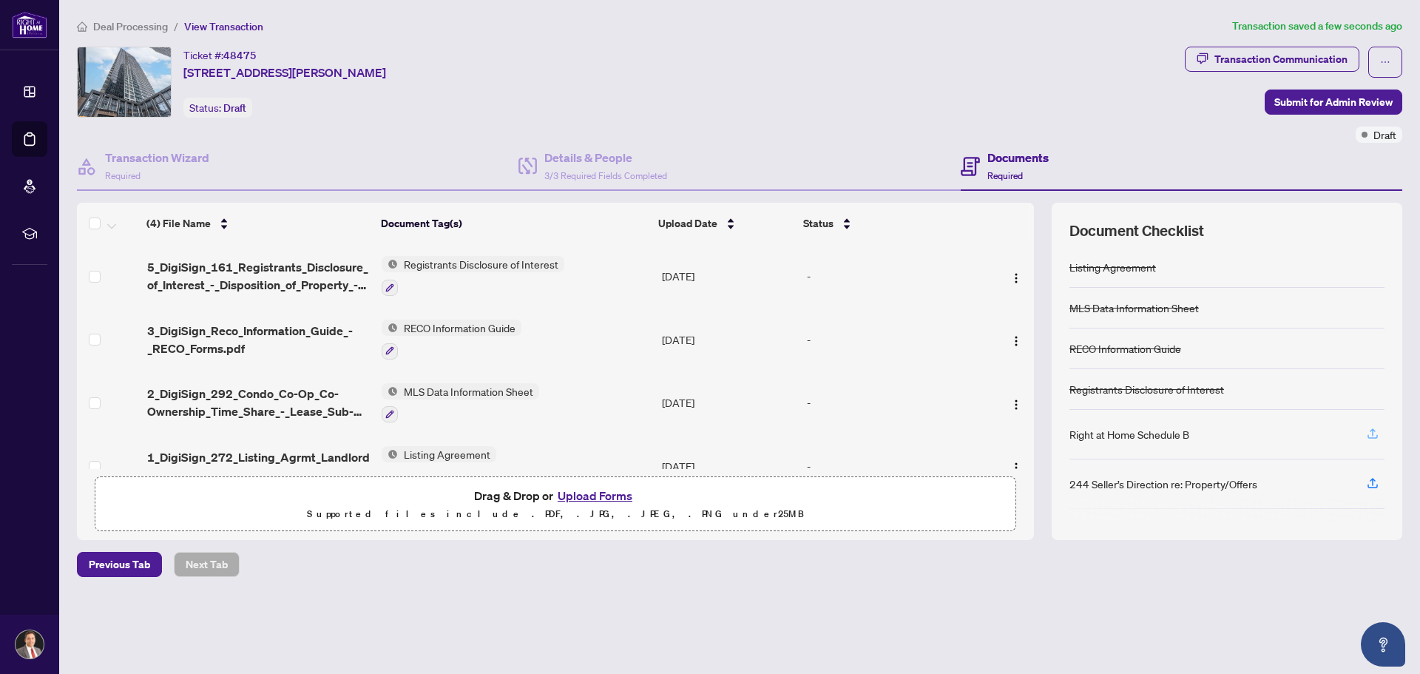
click at [1366, 429] on icon "button" at bounding box center [1372, 433] width 13 height 13
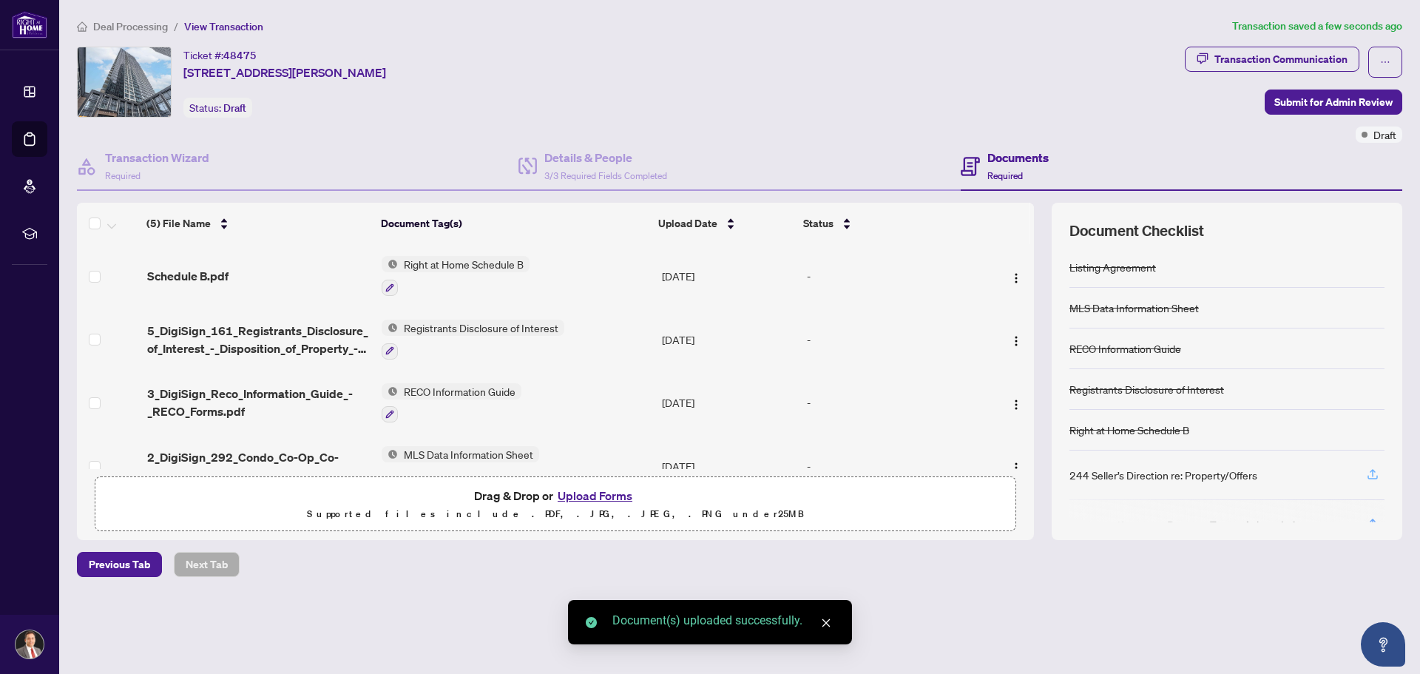
click at [1371, 470] on icon "button" at bounding box center [1372, 473] width 13 height 13
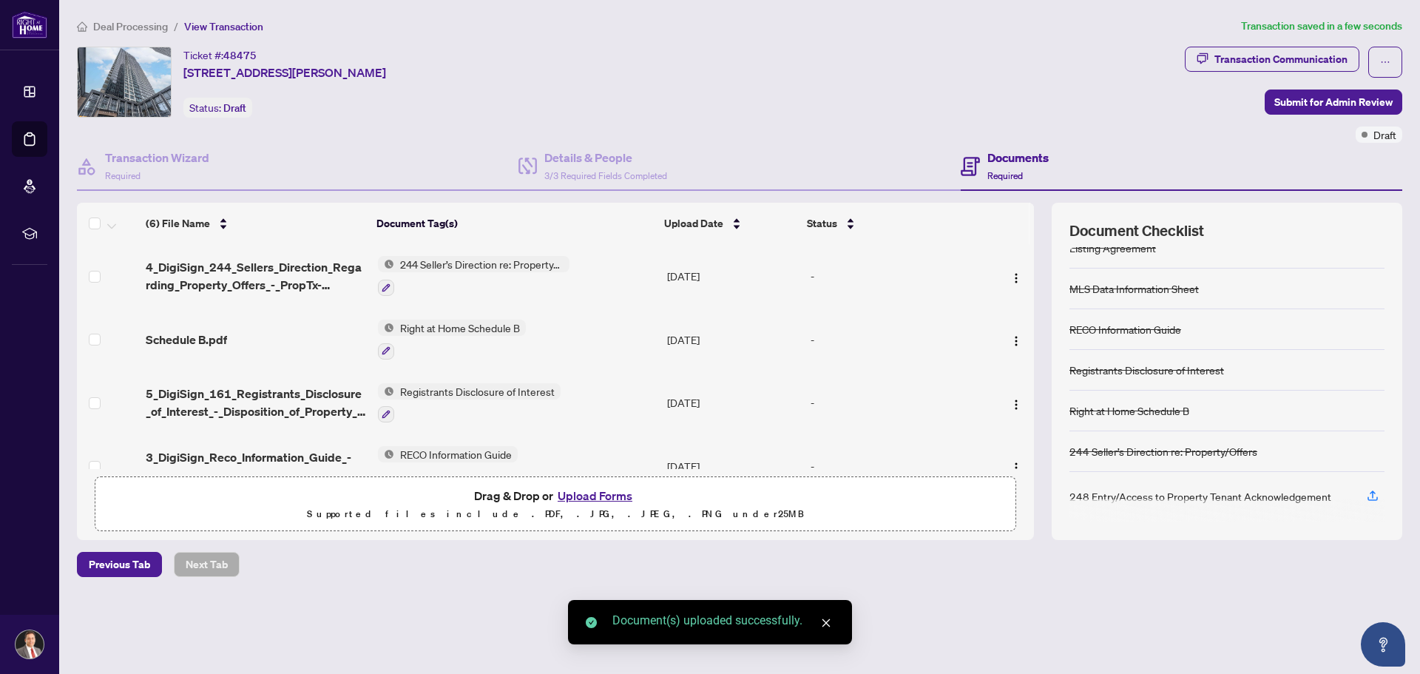
scroll to position [24, 0]
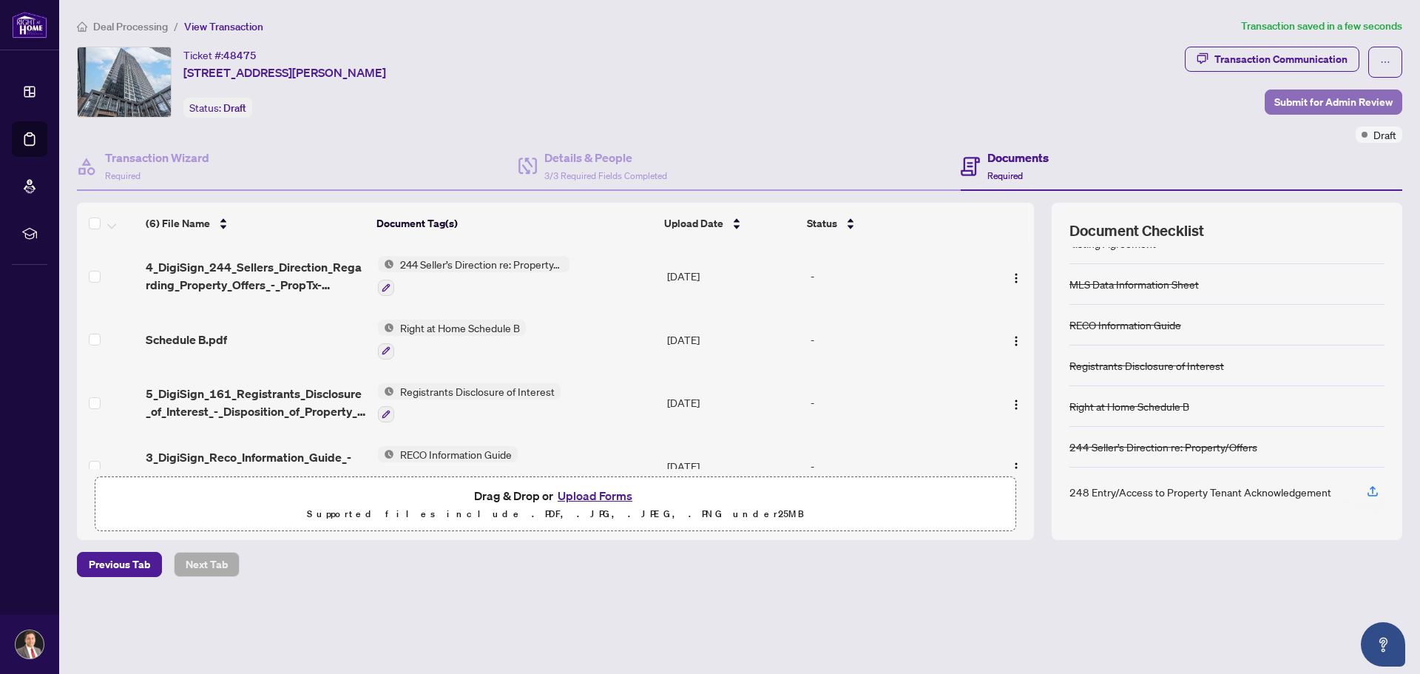
click at [1306, 99] on span "Submit for Admin Review" at bounding box center [1333, 102] width 118 height 24
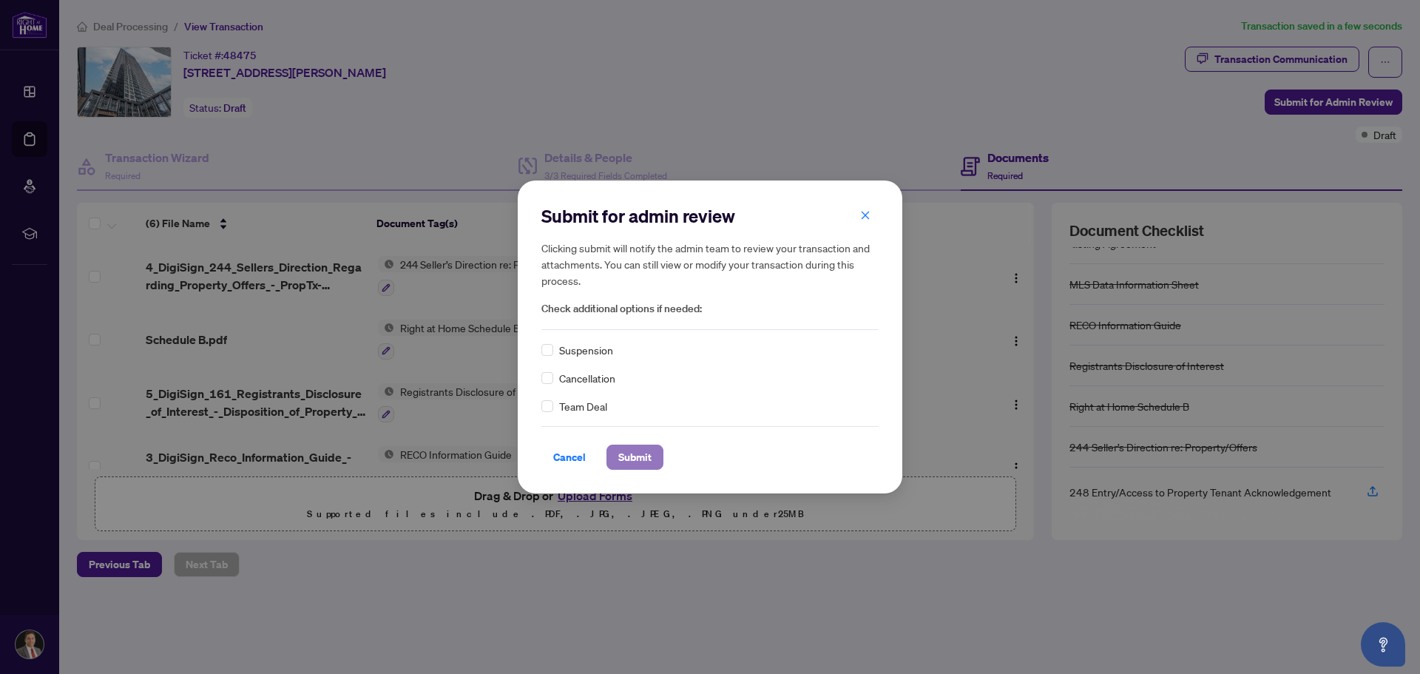
click at [630, 458] on span "Submit" at bounding box center [634, 457] width 33 height 24
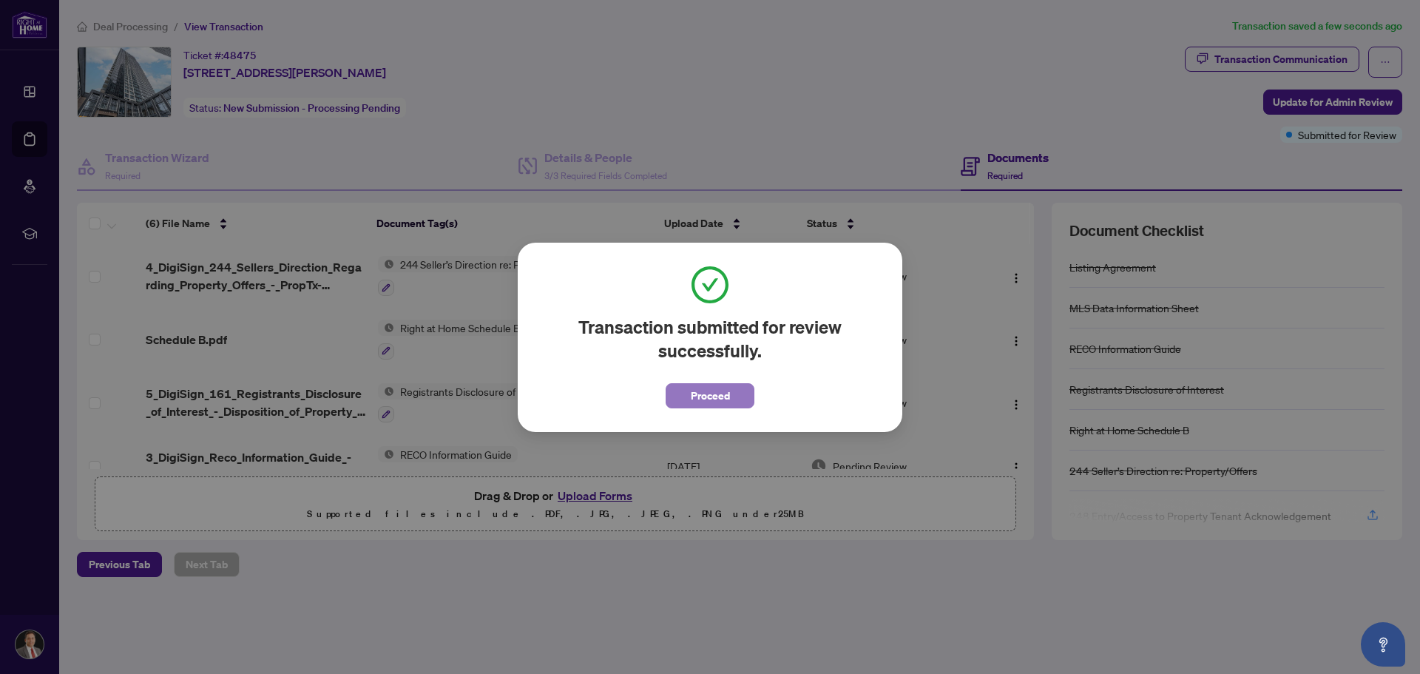
click at [696, 393] on span "Proceed" at bounding box center [710, 396] width 39 height 24
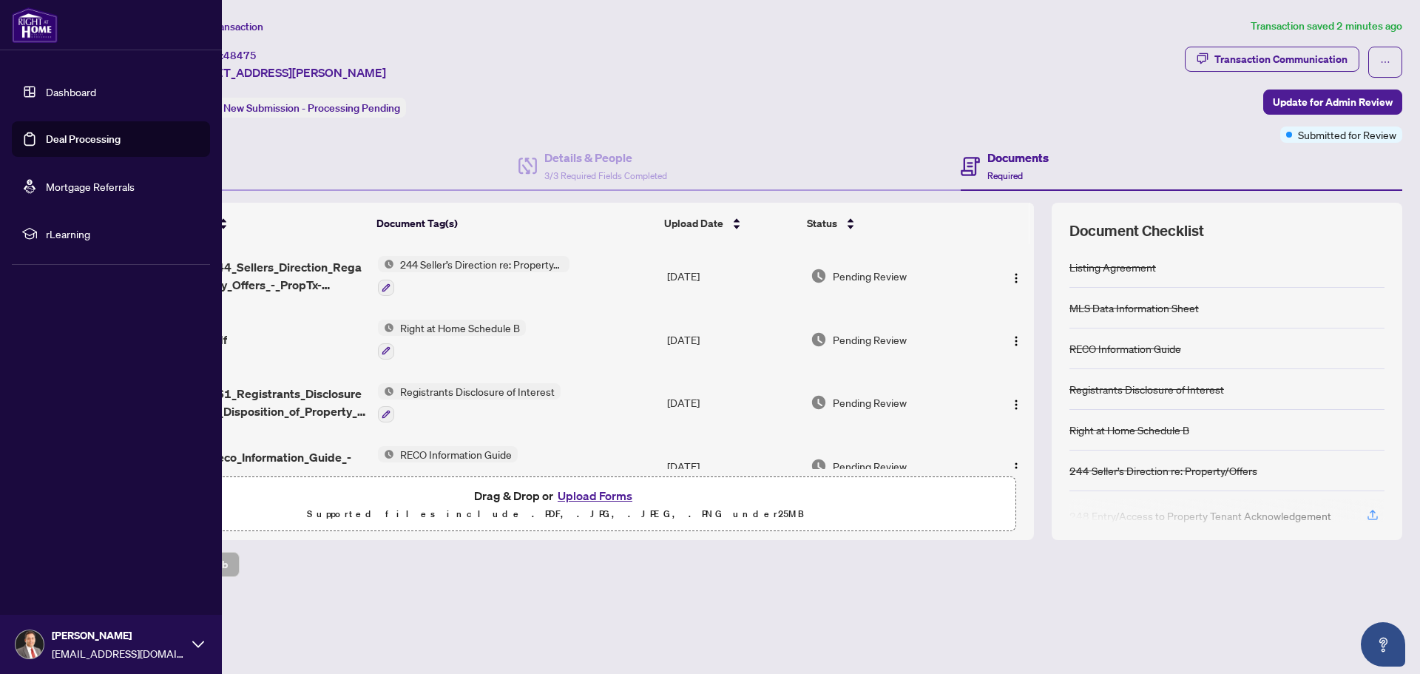
click at [48, 91] on link "Dashboard" at bounding box center [71, 91] width 50 height 13
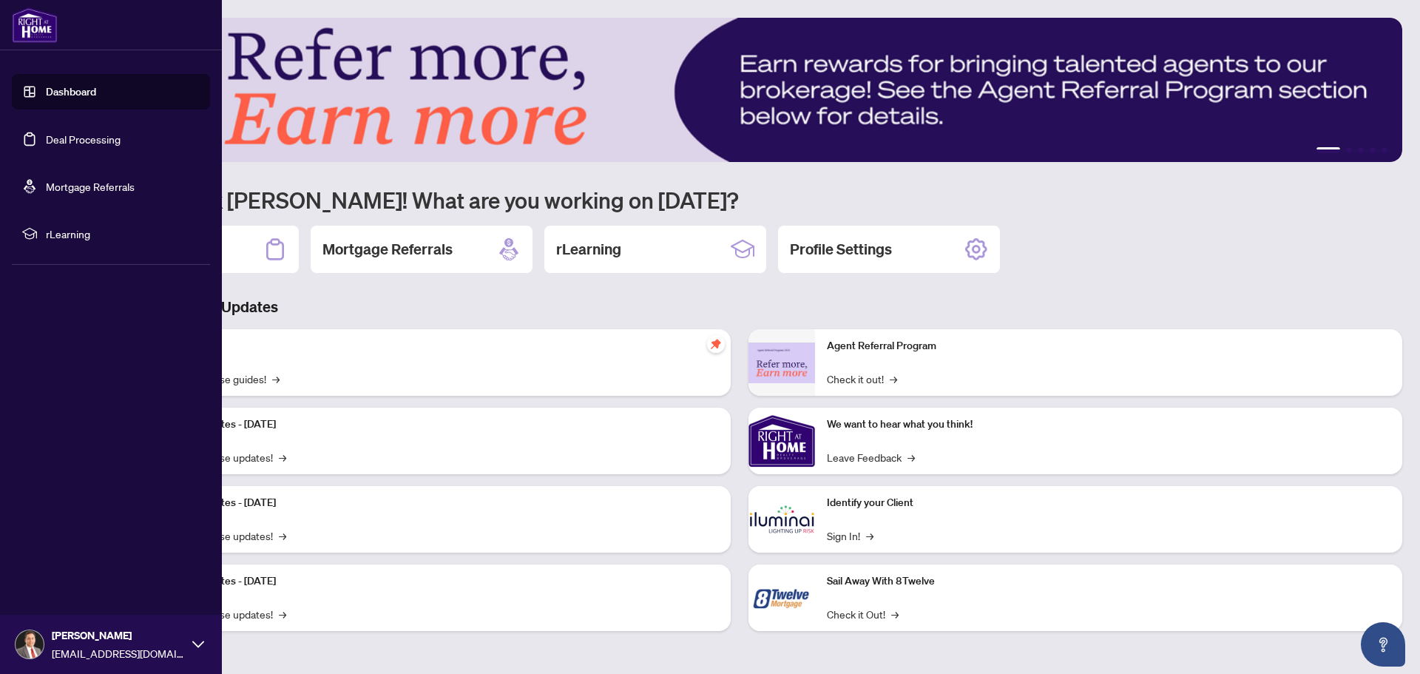
click at [51, 142] on link "Deal Processing" at bounding box center [83, 138] width 75 height 13
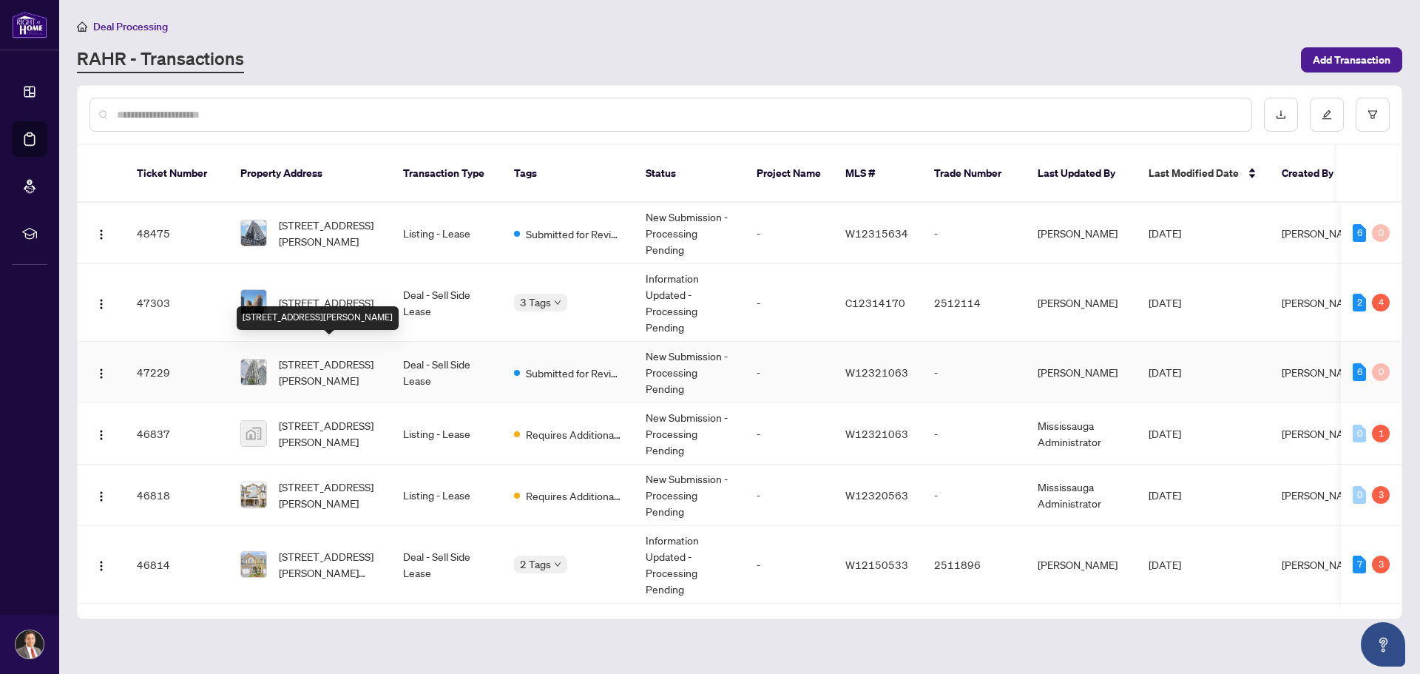
click at [328, 356] on span "[STREET_ADDRESS][PERSON_NAME]" at bounding box center [329, 372] width 101 height 33
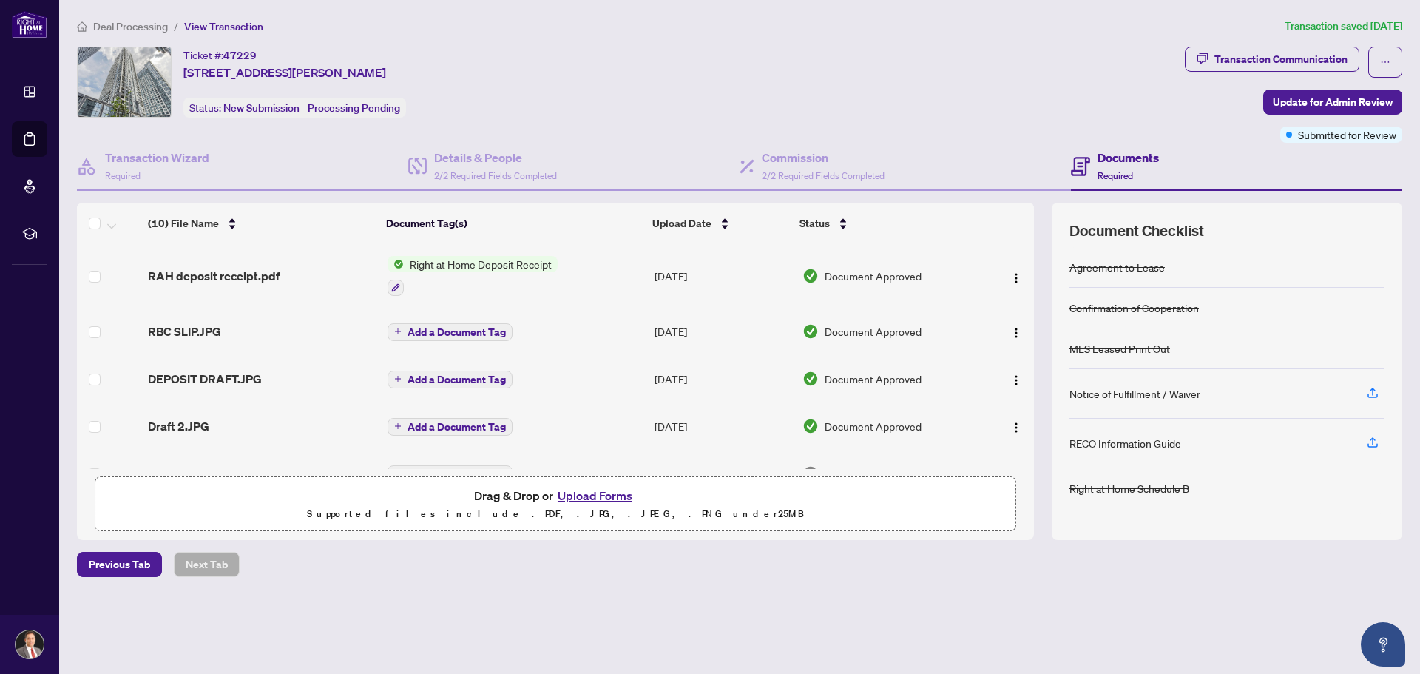
click at [588, 496] on button "Upload Forms" at bounding box center [595, 495] width 84 height 19
click at [593, 495] on button "Upload Forms" at bounding box center [595, 495] width 84 height 19
click at [588, 498] on button "Upload Forms" at bounding box center [595, 495] width 84 height 19
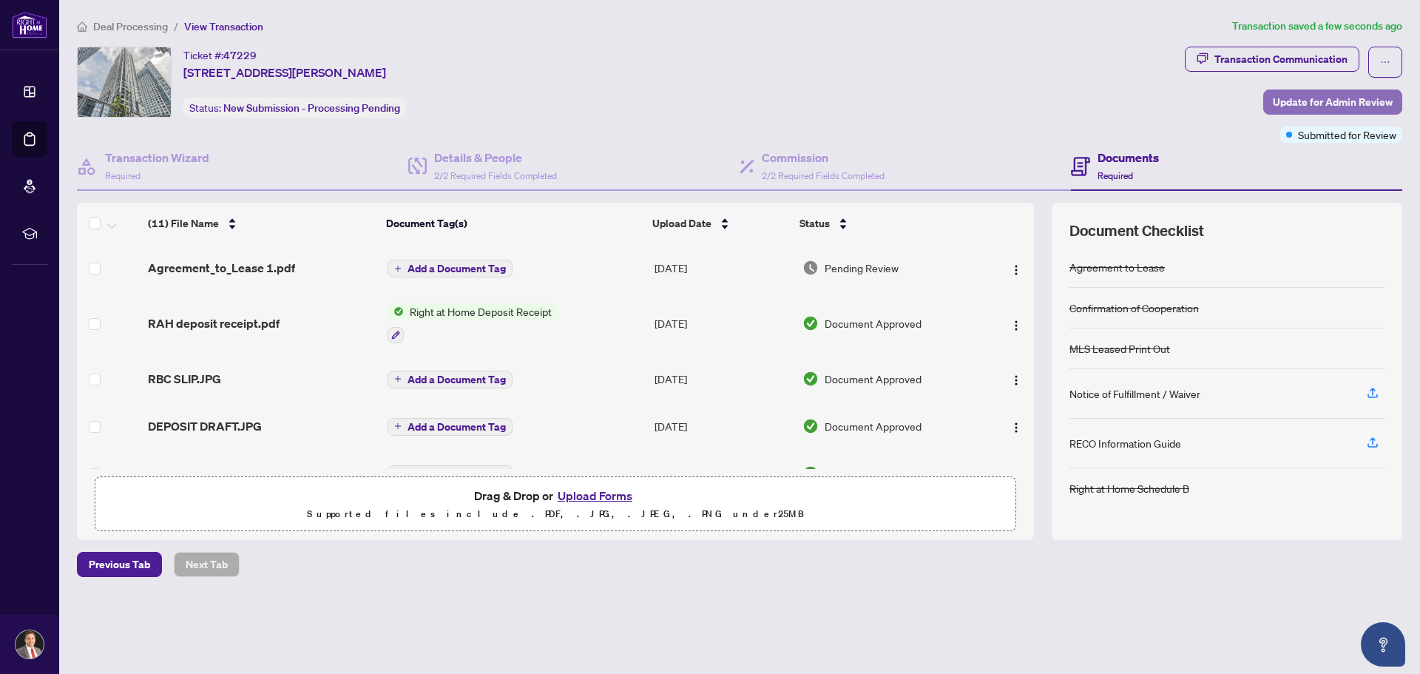
click at [1310, 101] on span "Update for Admin Review" at bounding box center [1333, 102] width 120 height 24
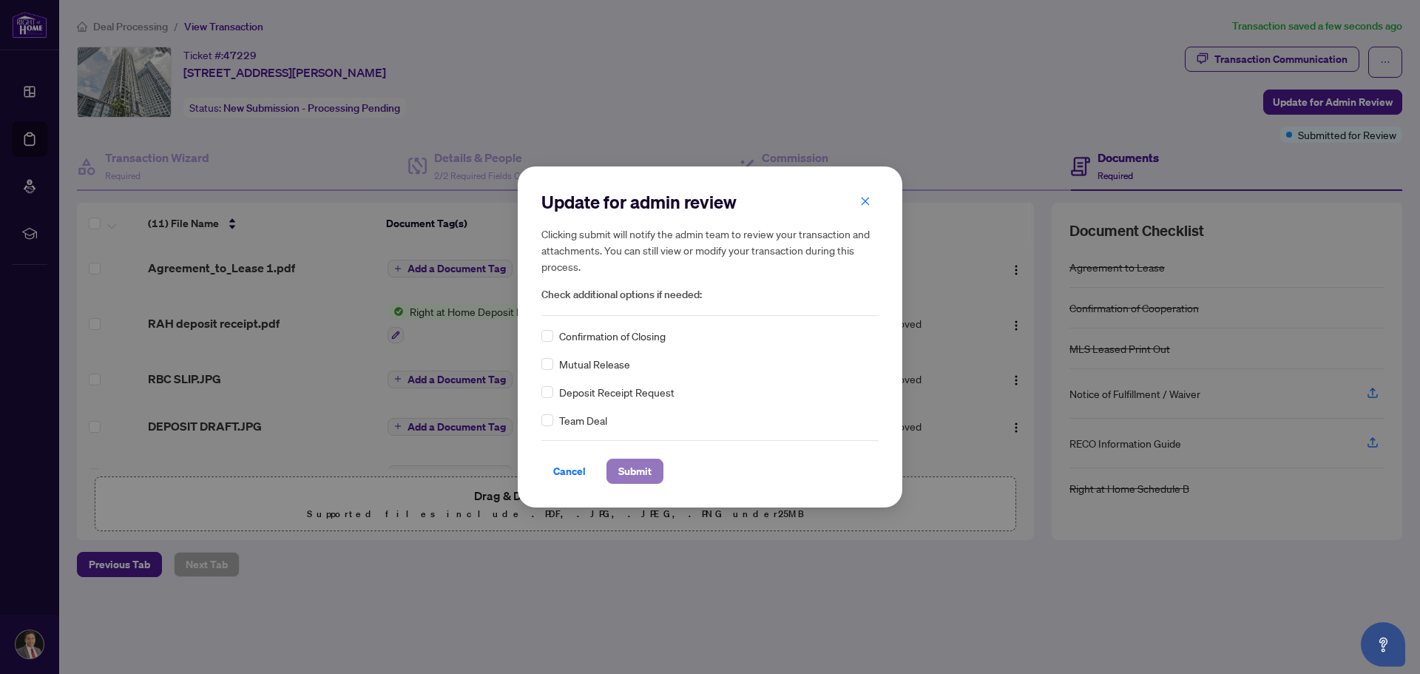
click at [638, 469] on span "Submit" at bounding box center [634, 471] width 33 height 24
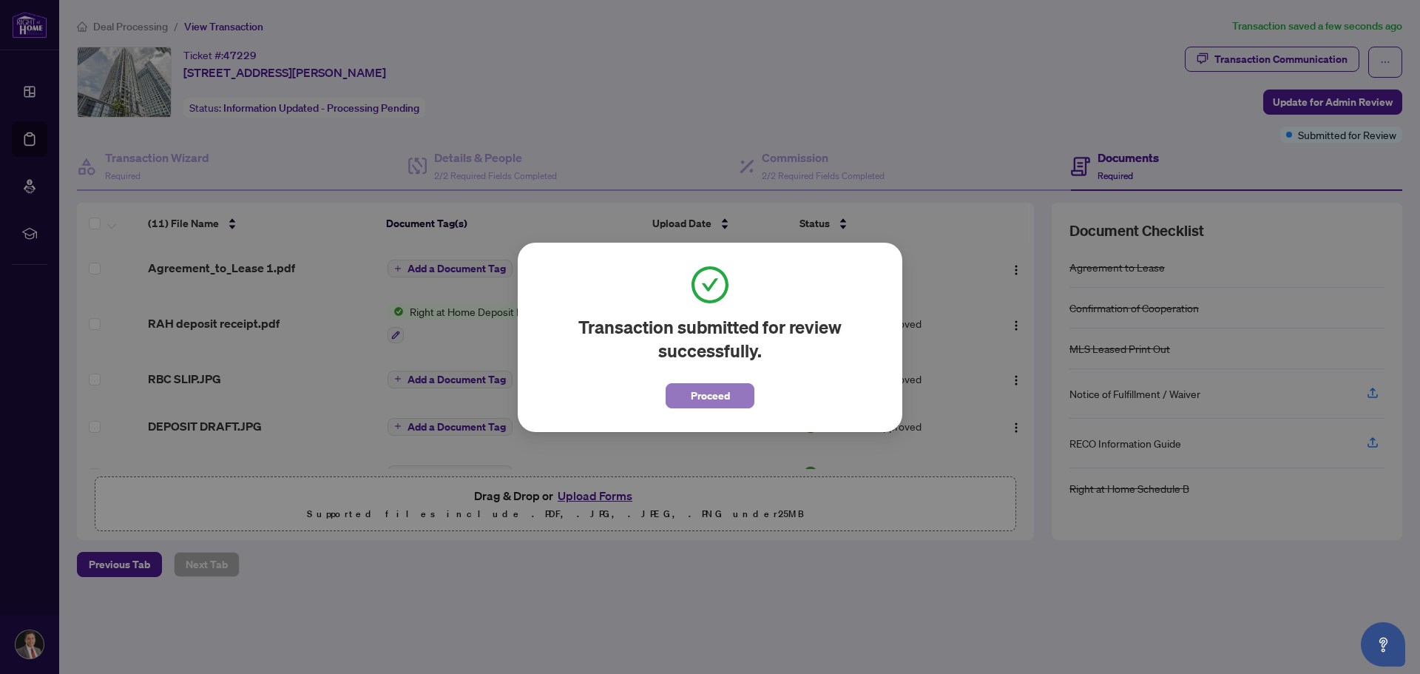
click at [715, 393] on span "Proceed" at bounding box center [710, 396] width 39 height 24
